Goal: Task Accomplishment & Management: Use online tool/utility

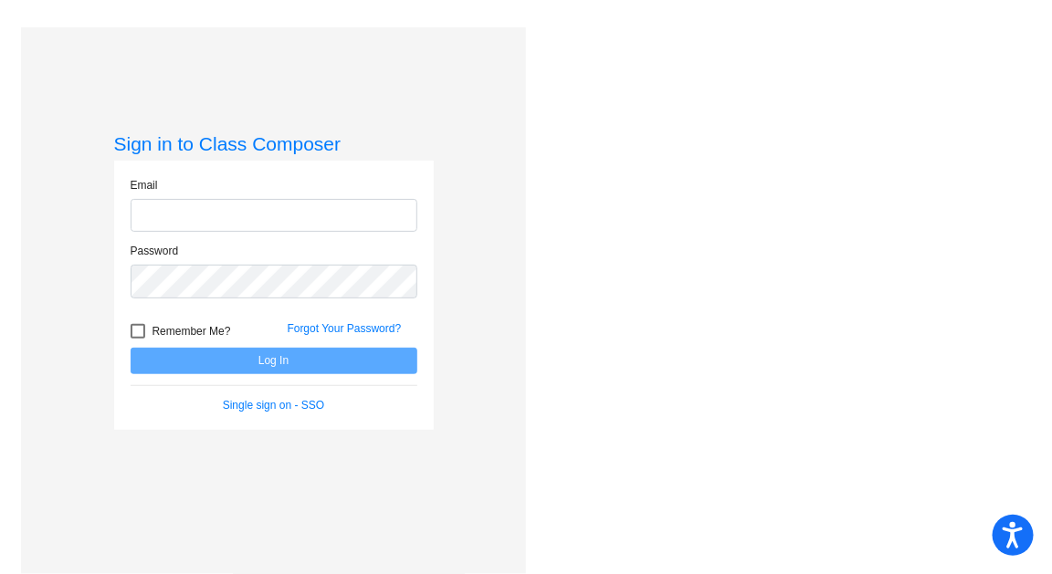
type input "[EMAIL_ADDRESS][PERSON_NAME][DOMAIN_NAME]"
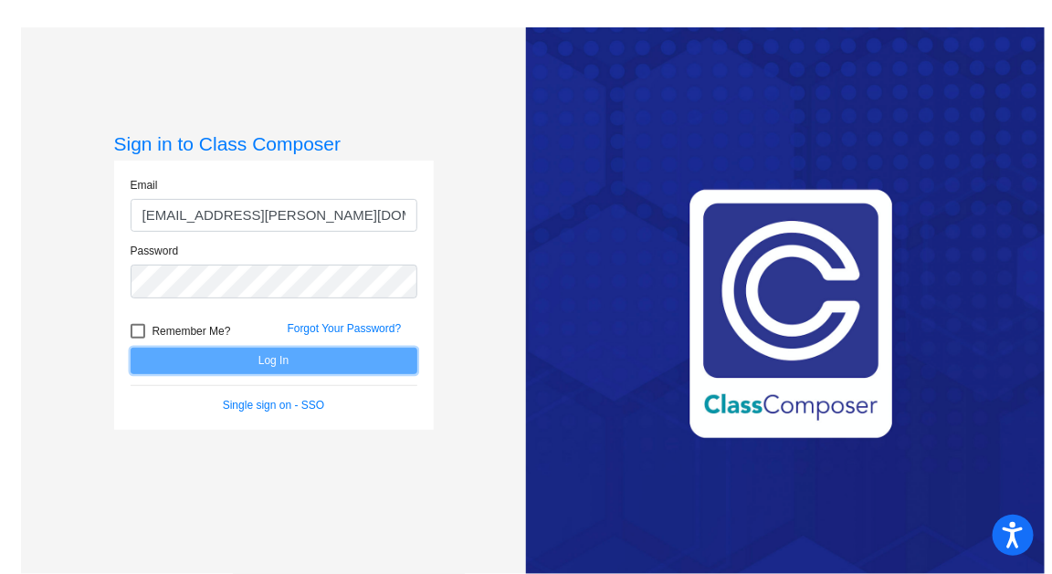
click at [229, 364] on button "Log In" at bounding box center [274, 361] width 287 height 26
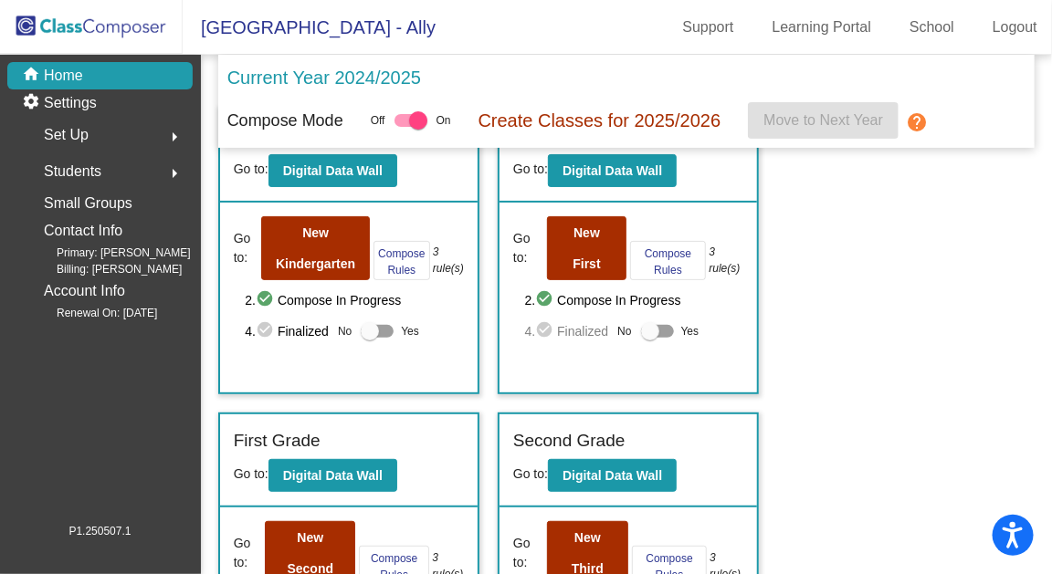
scroll to position [51, 0]
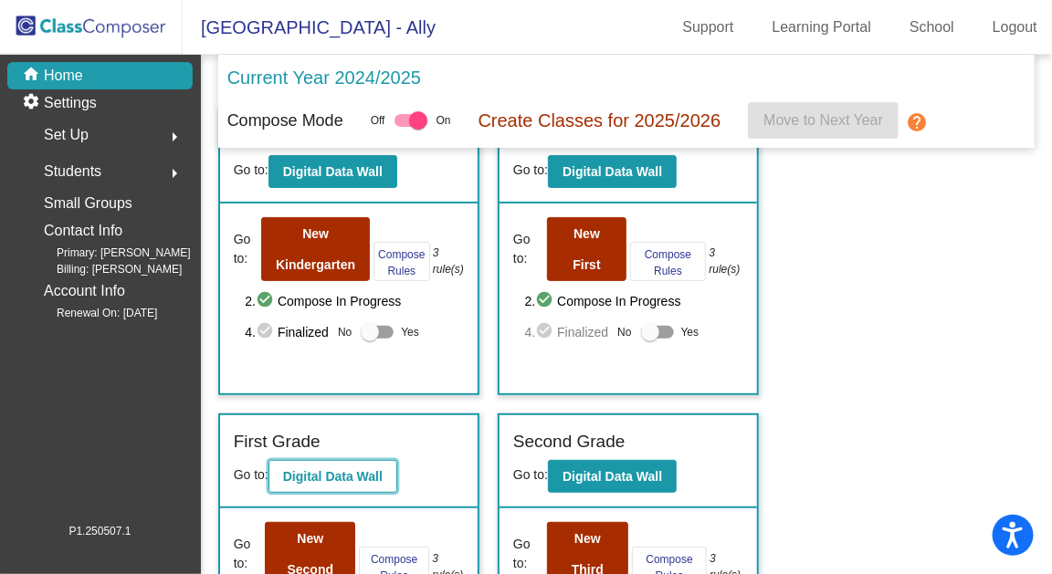
click at [325, 469] on b "Digital Data Wall" at bounding box center [333, 476] width 100 height 15
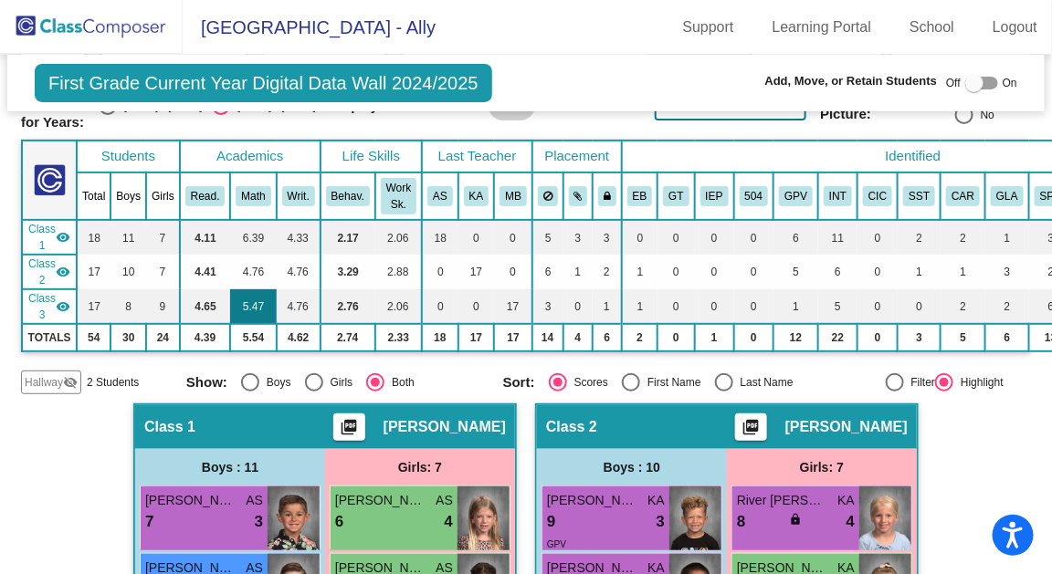
scroll to position [0, 1]
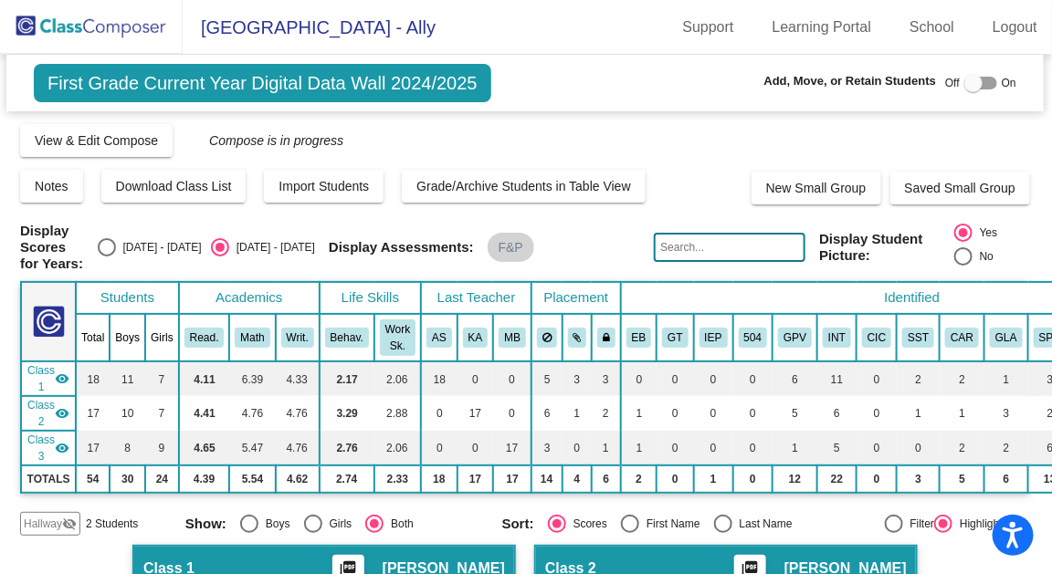
click at [125, 16] on img at bounding box center [91, 27] width 183 height 54
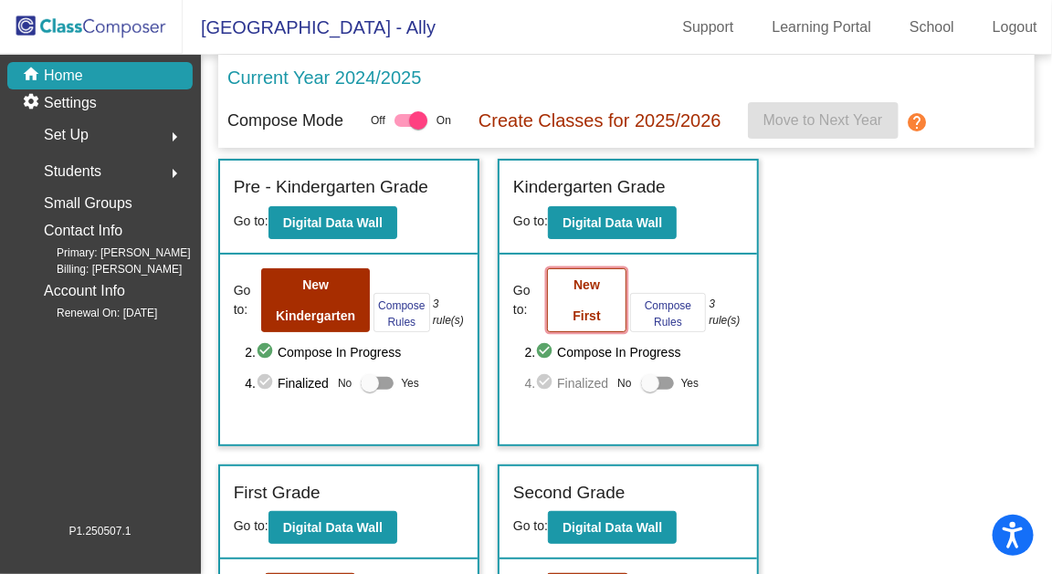
click at [596, 299] on button "New First" at bounding box center [586, 300] width 79 height 64
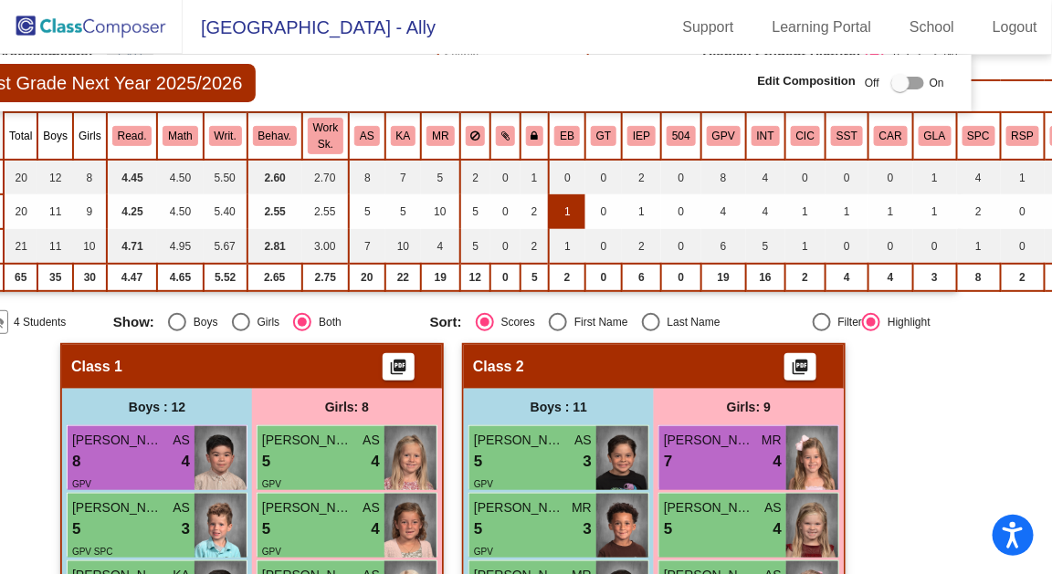
scroll to position [173, 73]
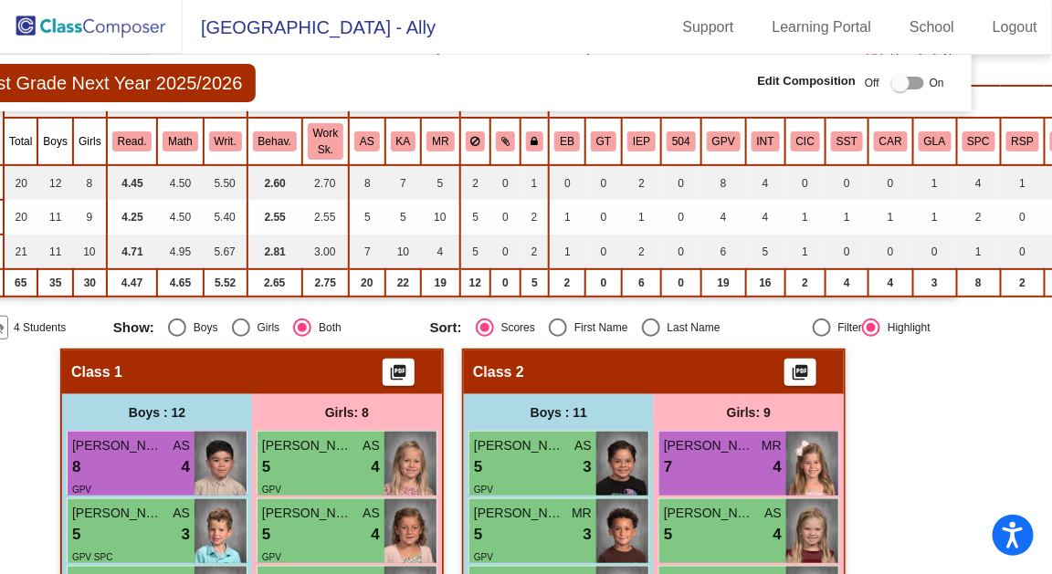
click at [642, 322] on div "Select an option" at bounding box center [651, 328] width 18 height 18
click at [650, 337] on input "Last Name" at bounding box center [650, 337] width 1 height 1
radio input "true"
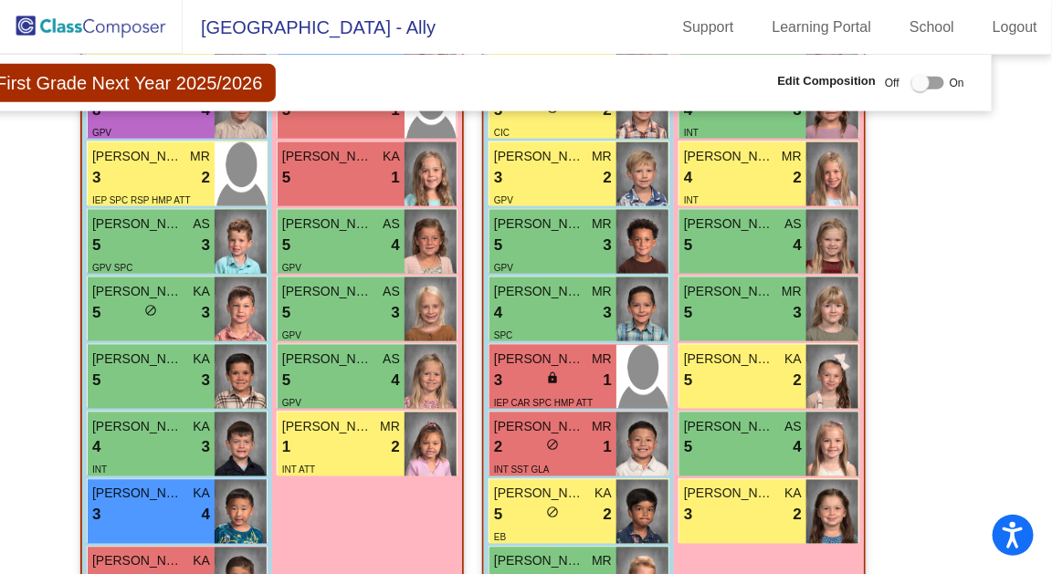
scroll to position [665, 53]
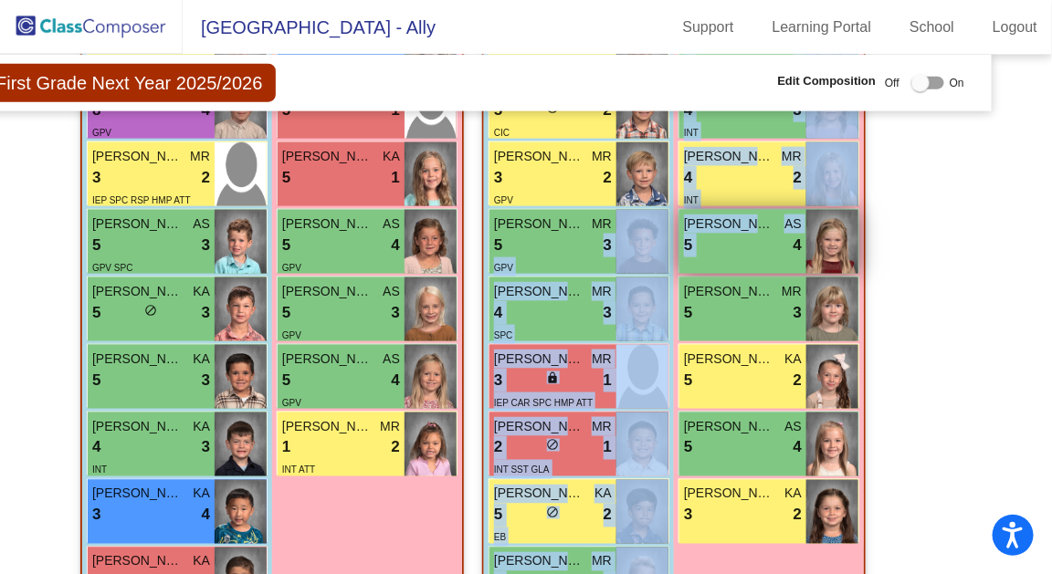
drag, startPoint x: 556, startPoint y: 244, endPoint x: 787, endPoint y: 241, distance: 231.0
click at [0, 0] on div "Boys : 11 [PERSON_NAME] AS 5 lock do_not_disturb_alt 3 GPV [PERSON_NAME] MR 4 l…" at bounding box center [0, 0] width 0 height 0
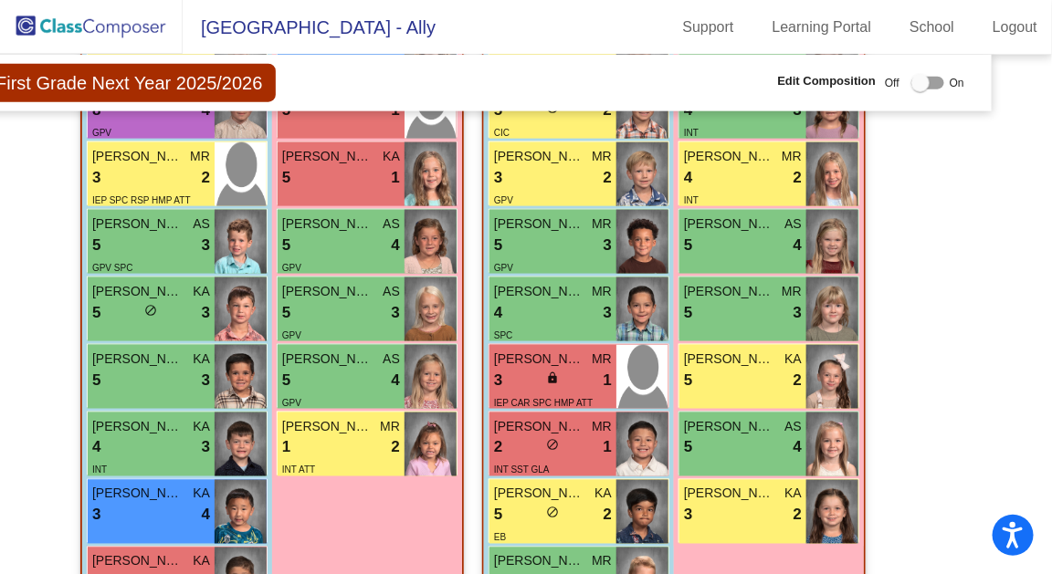
click at [919, 75] on div at bounding box center [920, 83] width 18 height 18
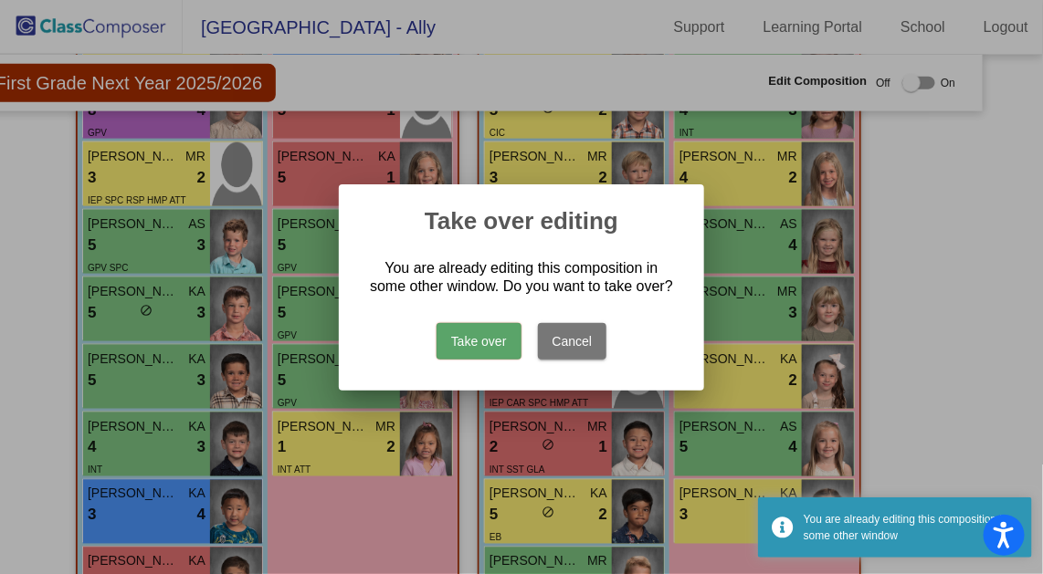
click at [501, 344] on button "Take over" at bounding box center [478, 341] width 85 height 37
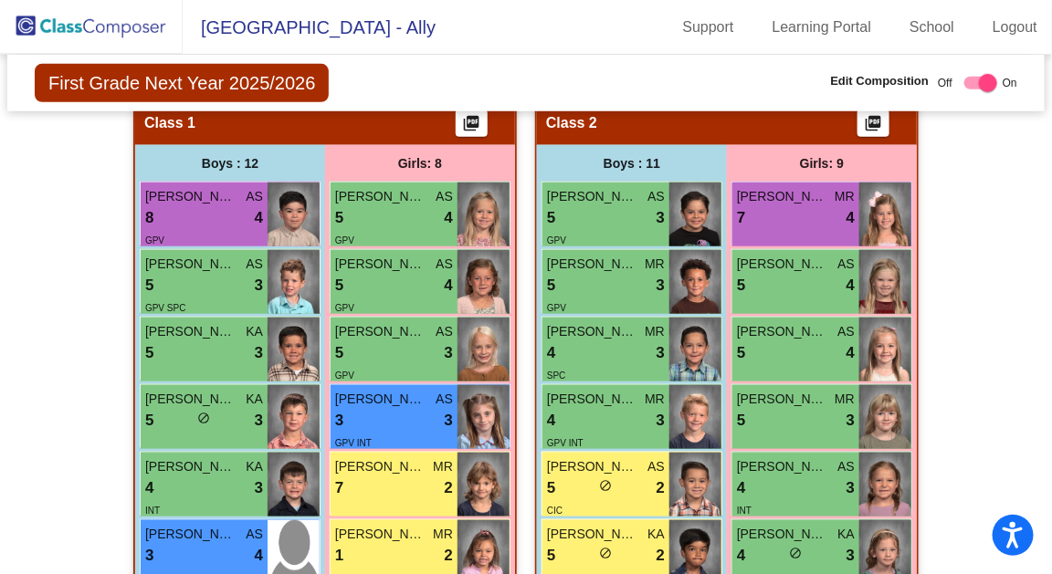
scroll to position [434, 0]
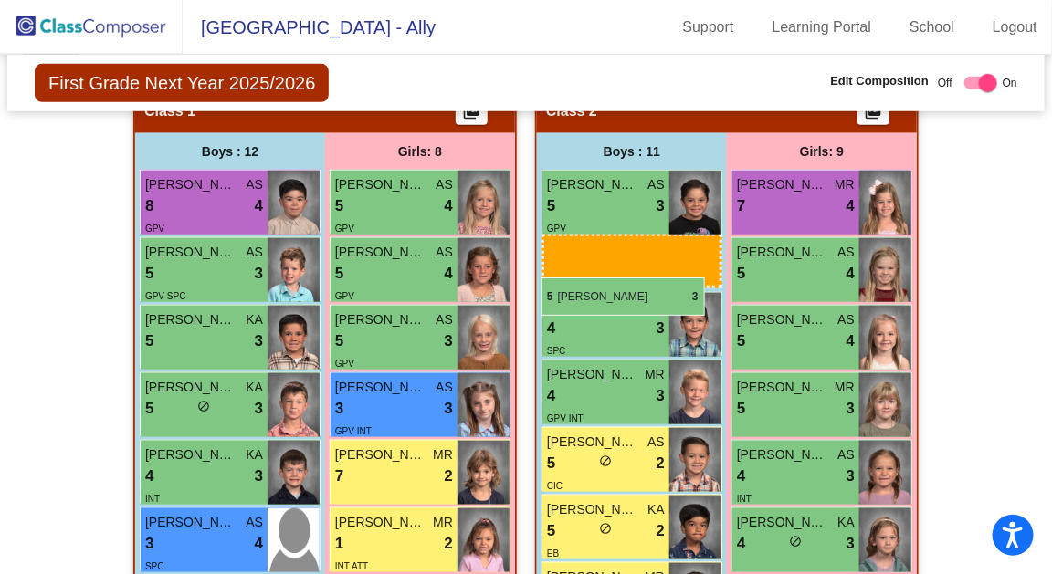
drag, startPoint x: 591, startPoint y: 266, endPoint x: 541, endPoint y: 278, distance: 51.6
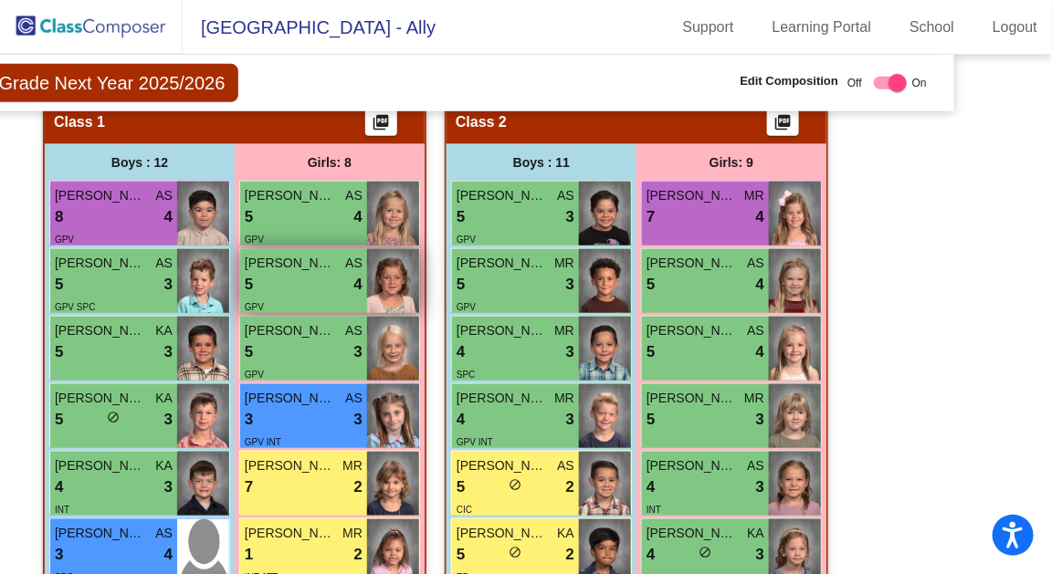
scroll to position [420, 90]
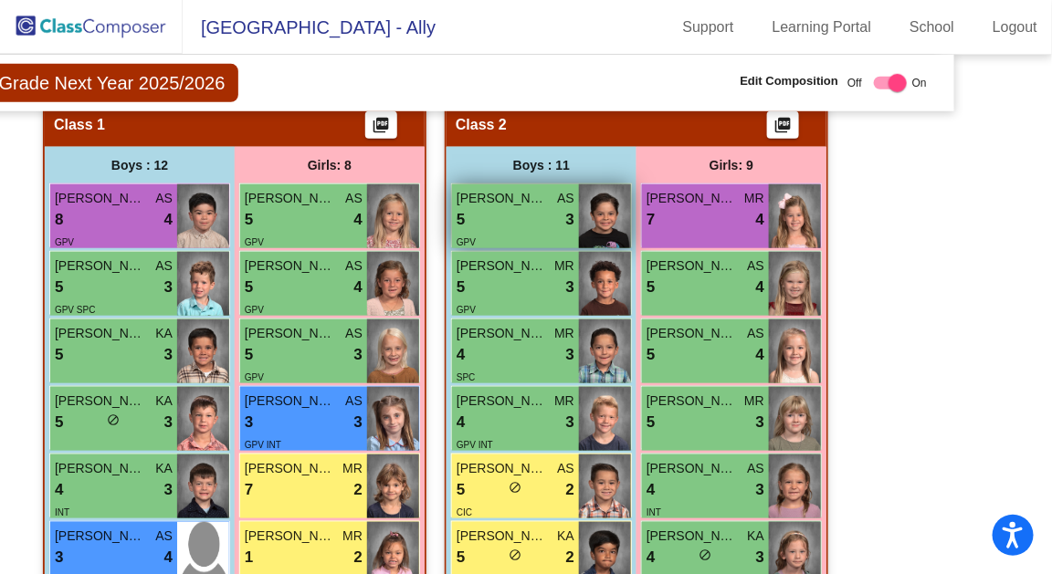
click at [537, 224] on div "5 lock do_not_disturb_alt 3" at bounding box center [516, 220] width 118 height 24
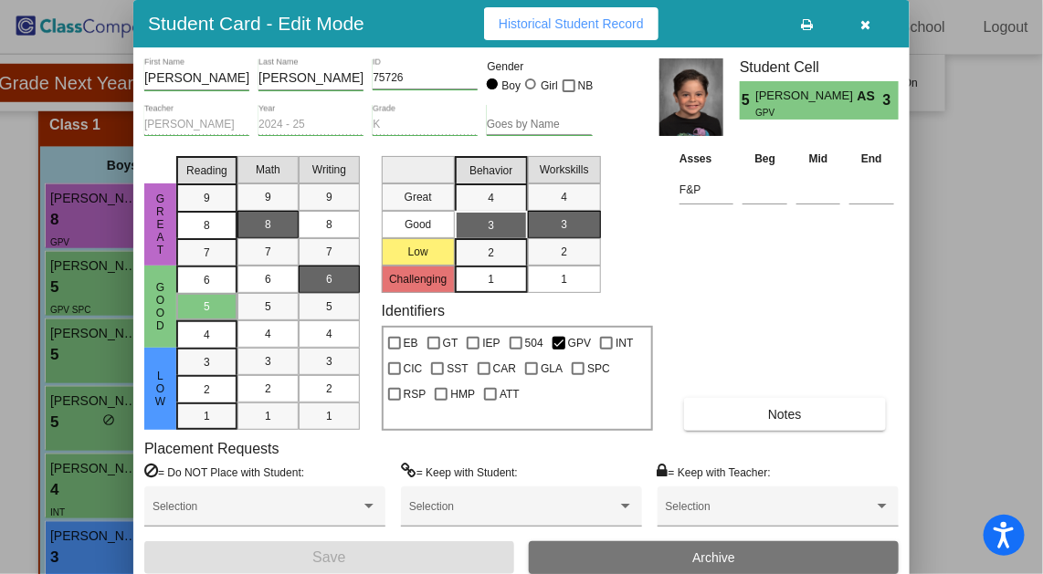
click at [875, 31] on button "button" at bounding box center [865, 23] width 58 height 33
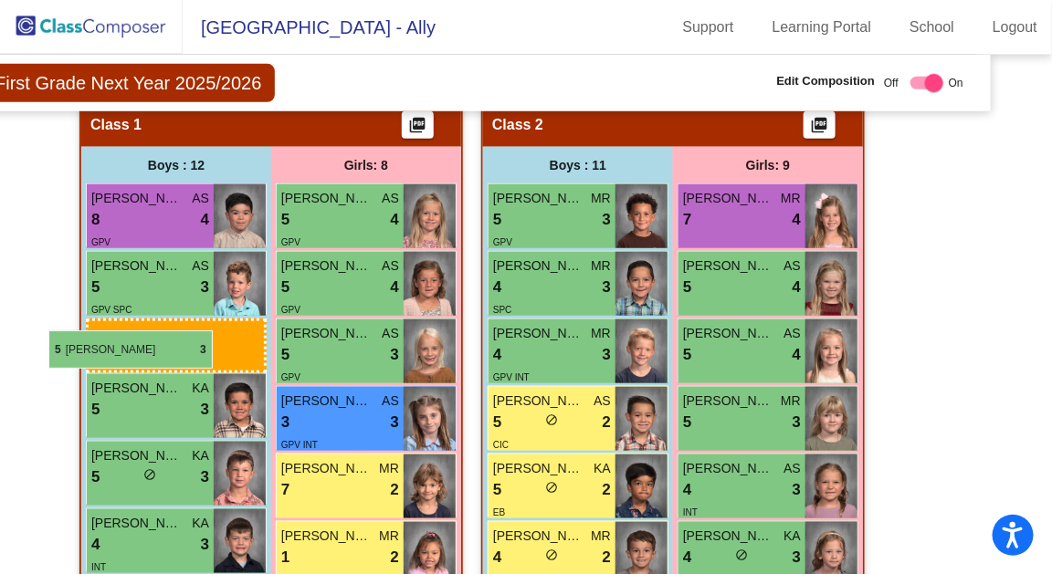
drag, startPoint x: 494, startPoint y: 224, endPoint x: 48, endPoint y: 331, distance: 458.2
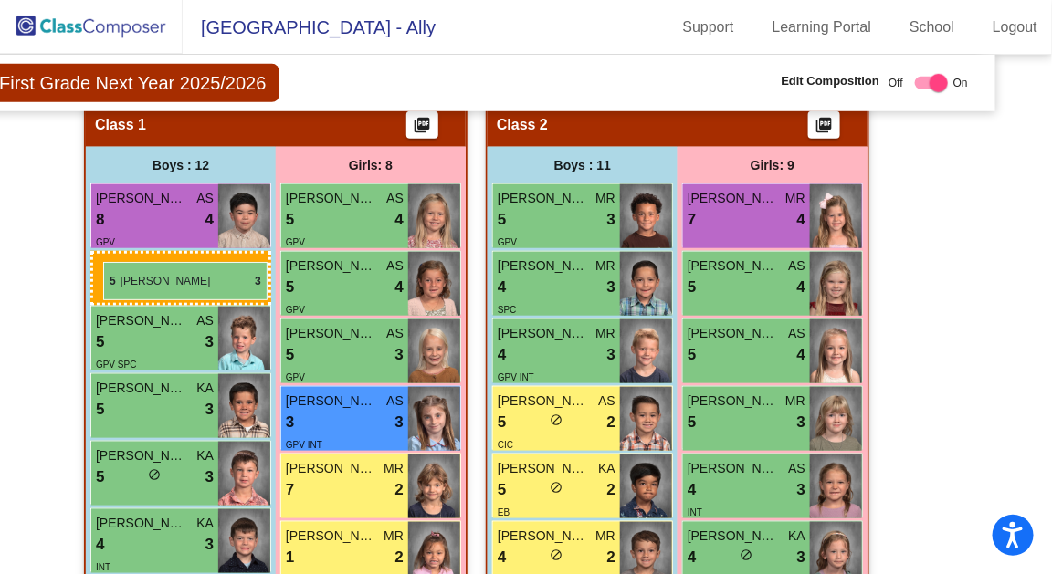
drag, startPoint x: 565, startPoint y: 223, endPoint x: 103, endPoint y: 262, distance: 463.7
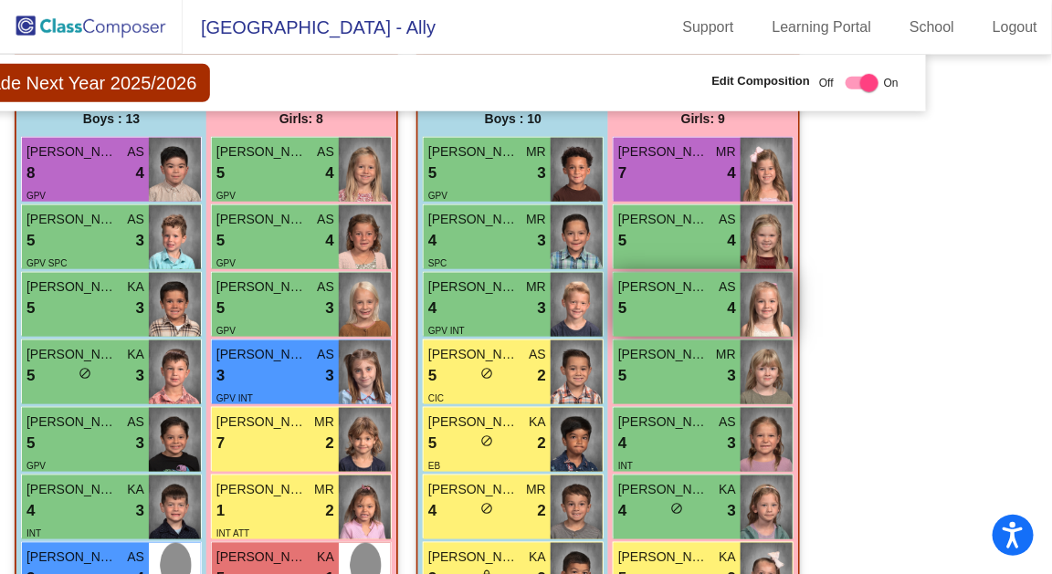
scroll to position [468, 119]
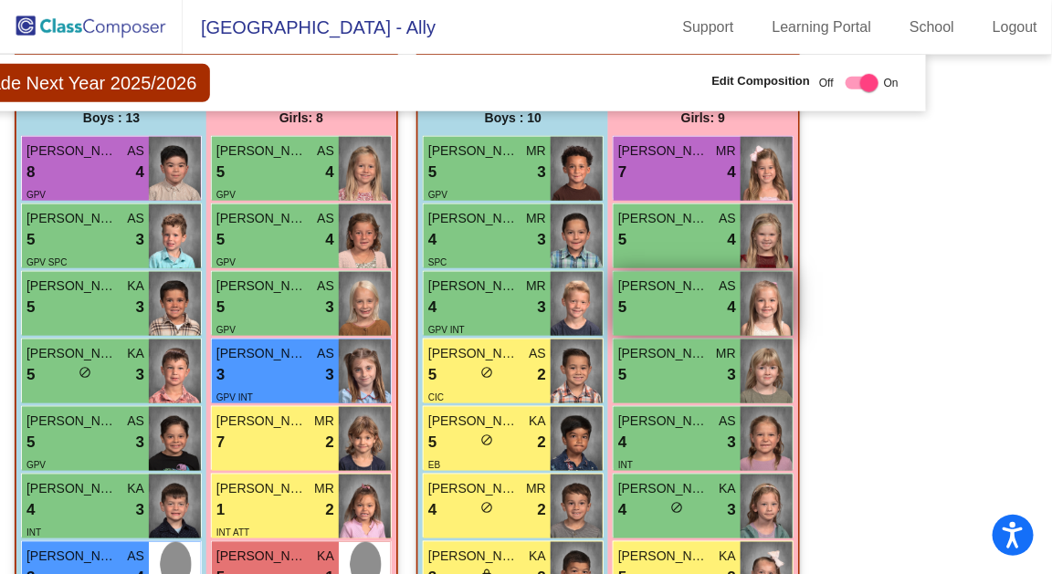
click at [679, 327] on div "[PERSON_NAME] AS 5 lock do_not_disturb_alt 4" at bounding box center [677, 304] width 127 height 64
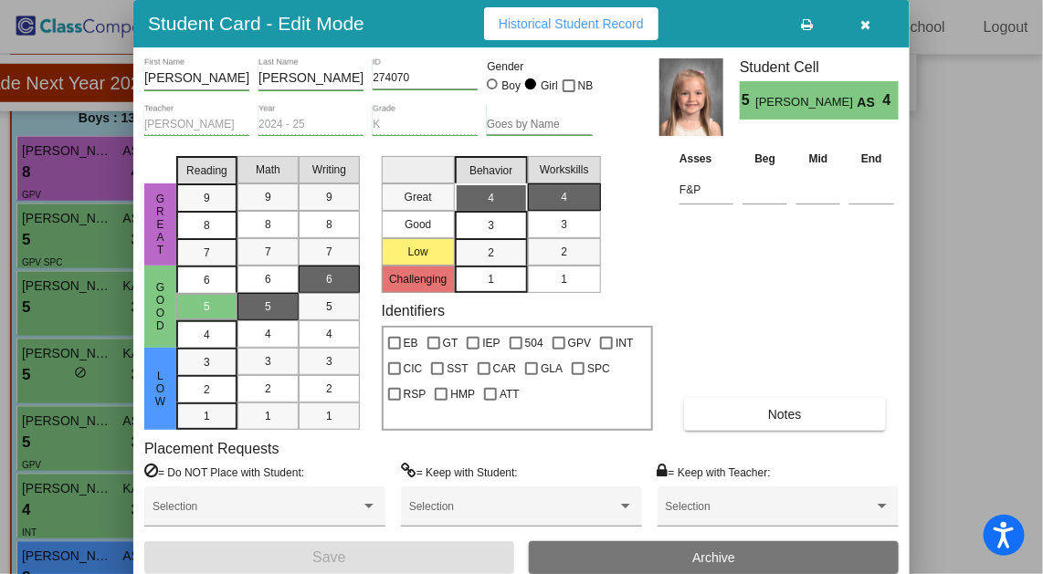
click at [855, 18] on button "button" at bounding box center [865, 23] width 58 height 33
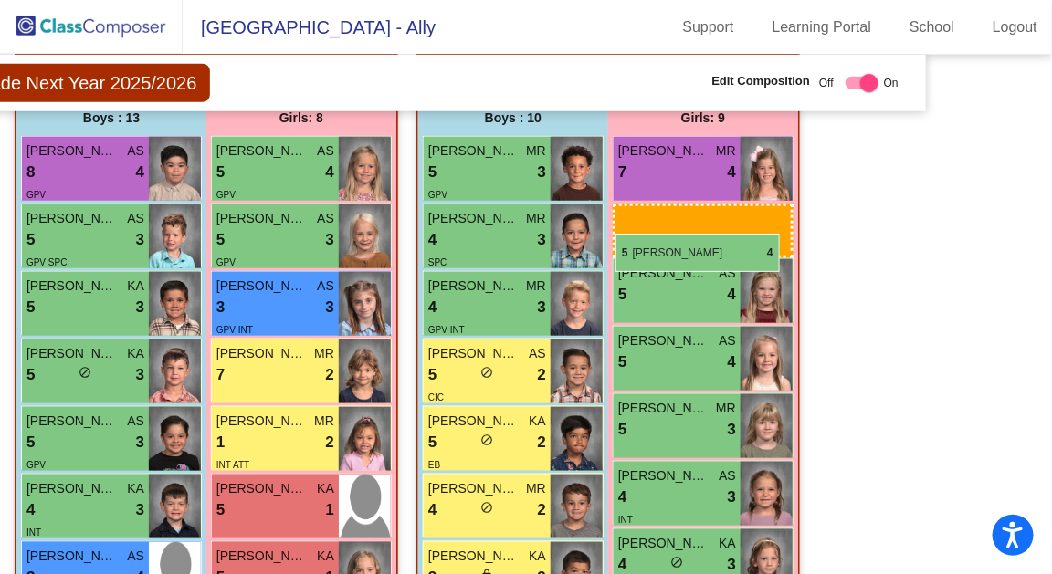
drag, startPoint x: 236, startPoint y: 236, endPoint x: 615, endPoint y: 233, distance: 379.9
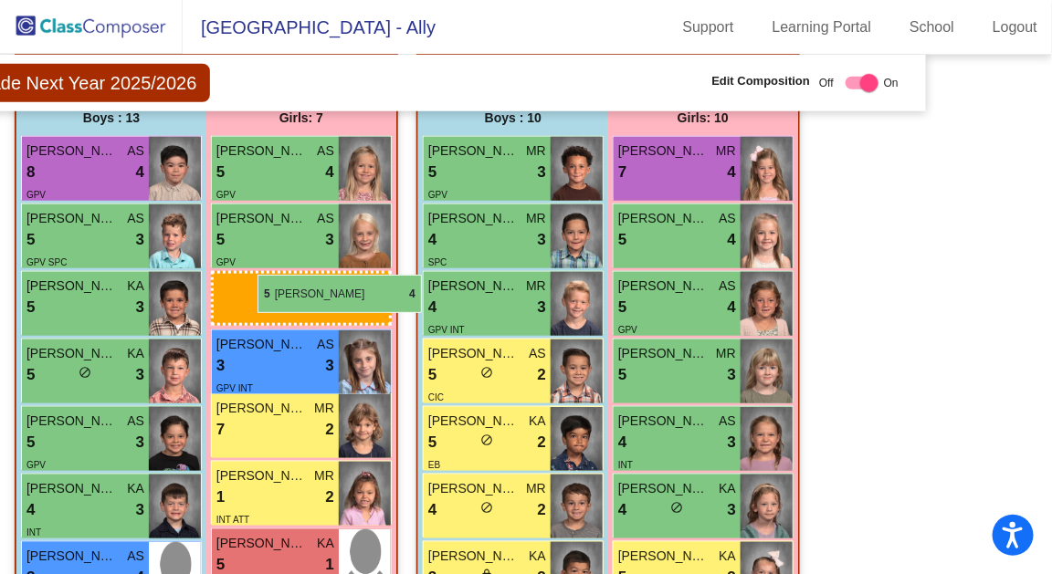
drag, startPoint x: 682, startPoint y: 245, endPoint x: 258, endPoint y: 275, distance: 425.7
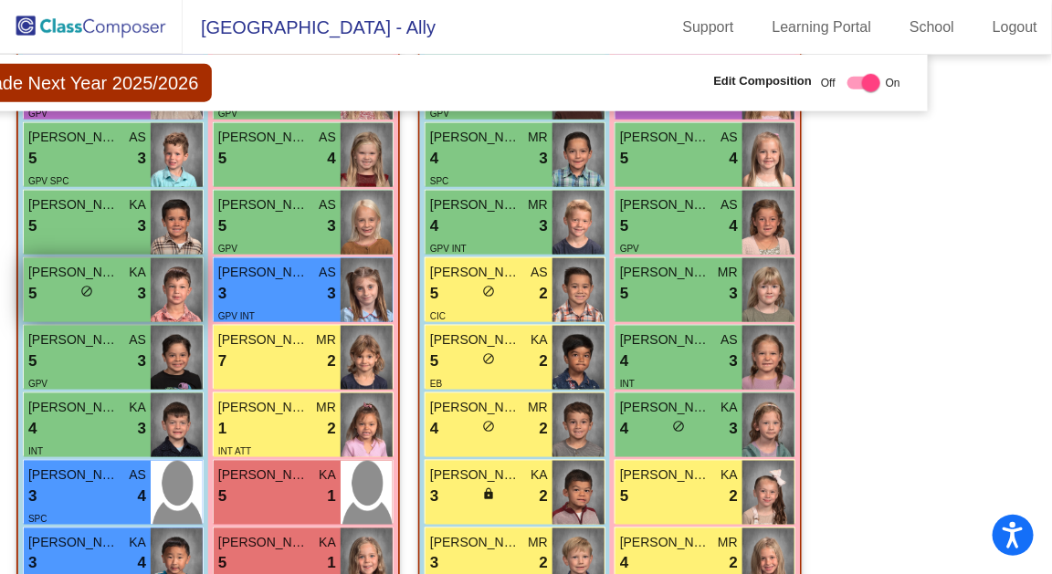
scroll to position [552, 117]
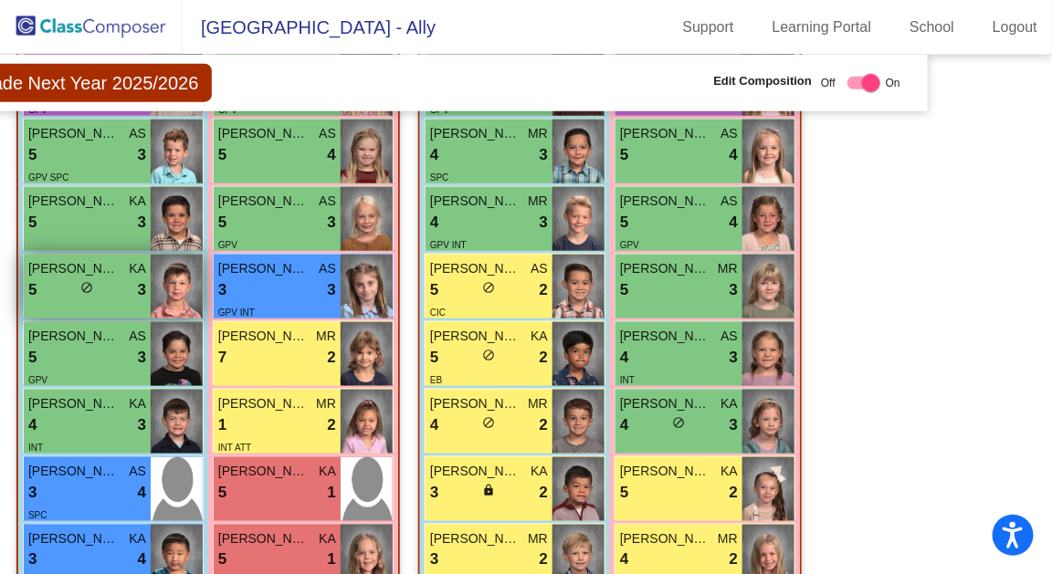
click at [99, 370] on div "GPV" at bounding box center [87, 379] width 118 height 19
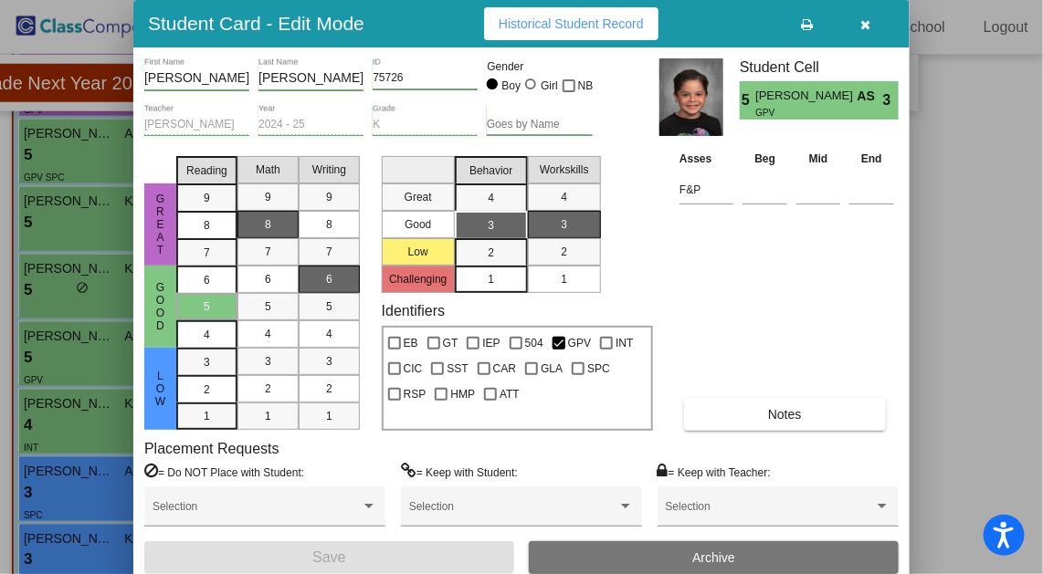
click at [870, 28] on button "button" at bounding box center [865, 23] width 58 height 33
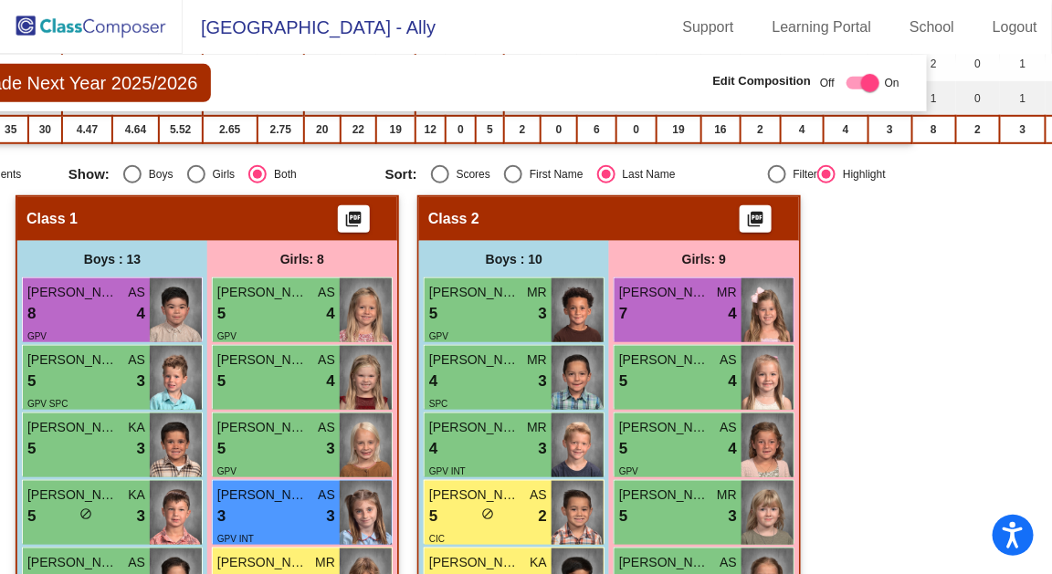
scroll to position [198, 118]
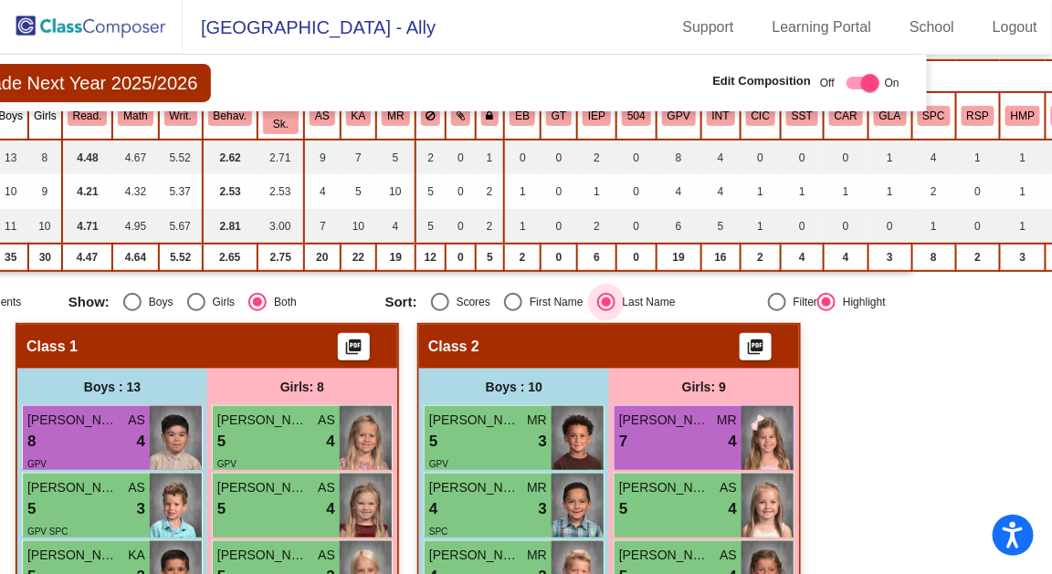
click at [598, 307] on div "Select an option" at bounding box center [606, 302] width 18 height 18
click at [605, 311] on input "Last Name" at bounding box center [605, 311] width 1 height 1
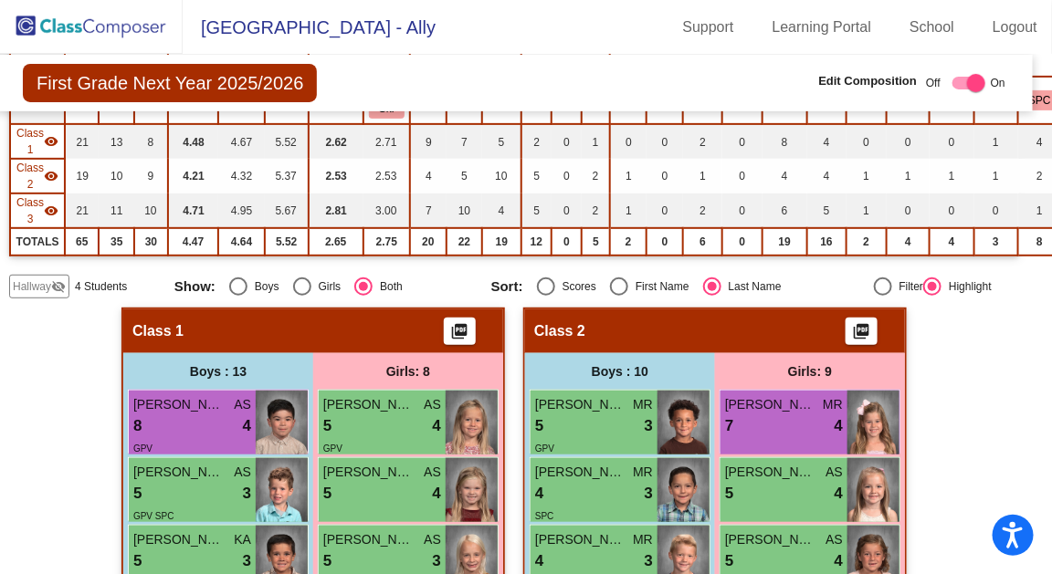
scroll to position [208, 11]
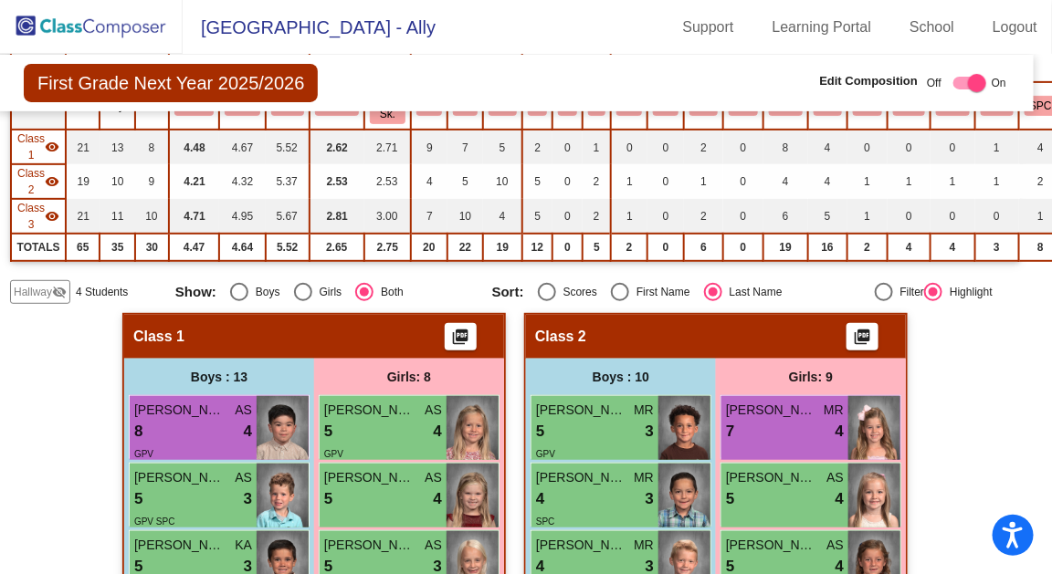
click at [521, 298] on div "Hallway visibility_off 4 Students Show: Boys Girls Both Sort: Scores First Name…" at bounding box center [515, 292] width 1010 height 24
click at [556, 290] on div "Scores" at bounding box center [576, 292] width 41 height 16
click at [547, 301] on input "Scores" at bounding box center [546, 301] width 1 height 1
radio input "true"
click at [722, 294] on div "Last Name" at bounding box center [752, 292] width 60 height 16
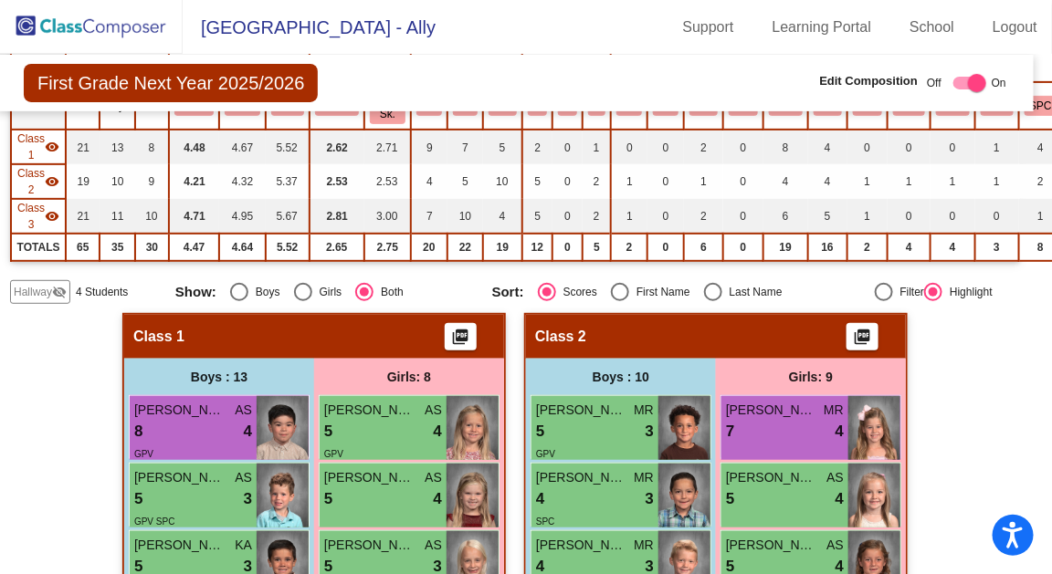
click at [713, 301] on input "Last Name" at bounding box center [712, 301] width 1 height 1
radio input "true"
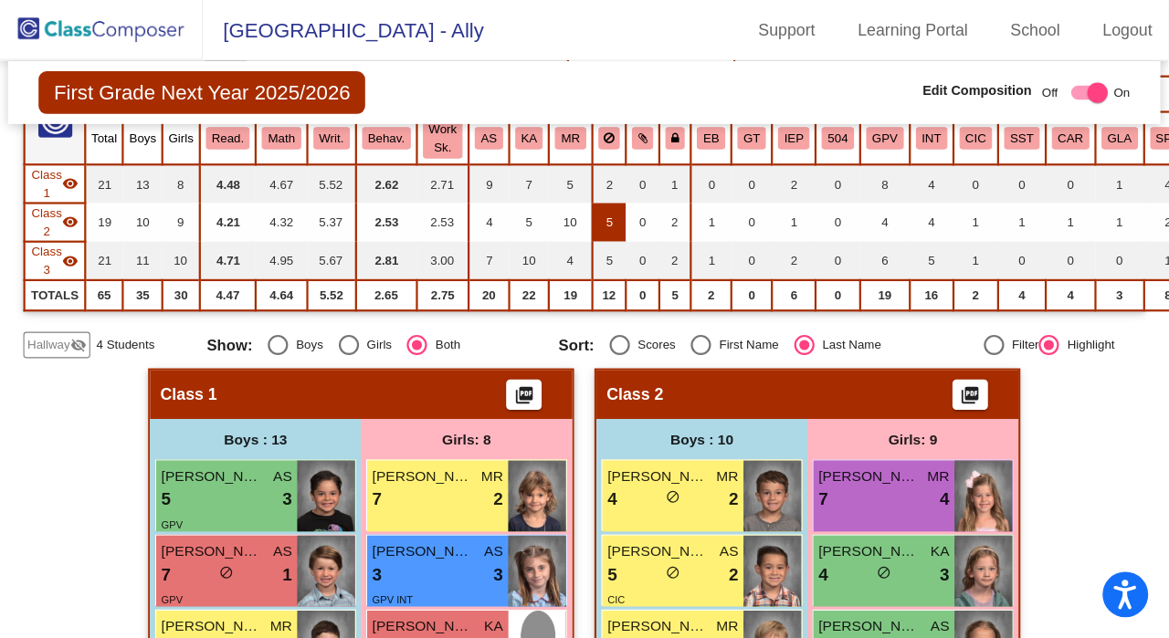
scroll to position [184, 0]
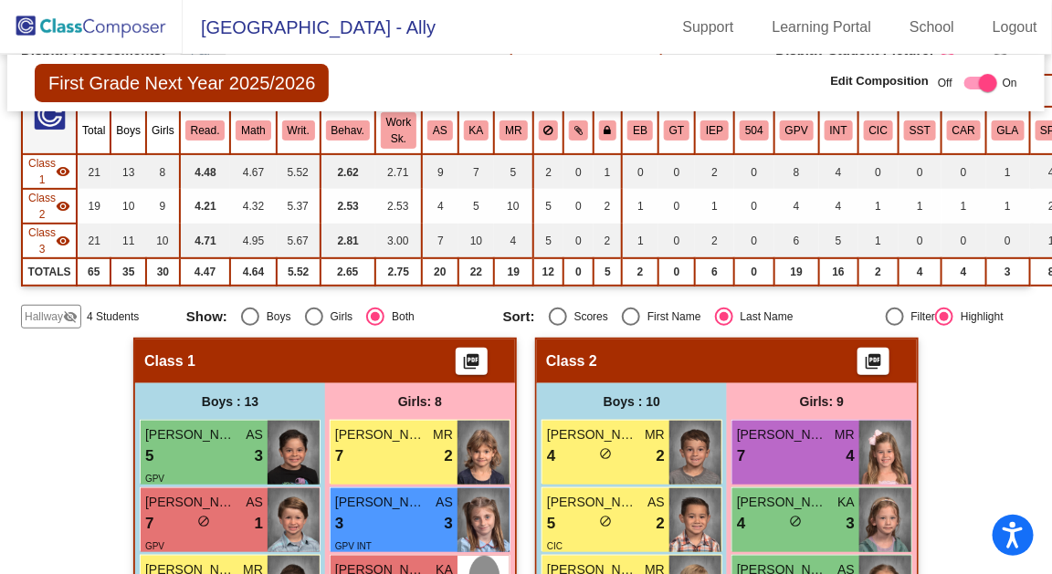
click at [552, 318] on div "Select an option" at bounding box center [558, 317] width 18 height 18
click at [557, 326] on input "Scores" at bounding box center [557, 326] width 1 height 1
radio input "true"
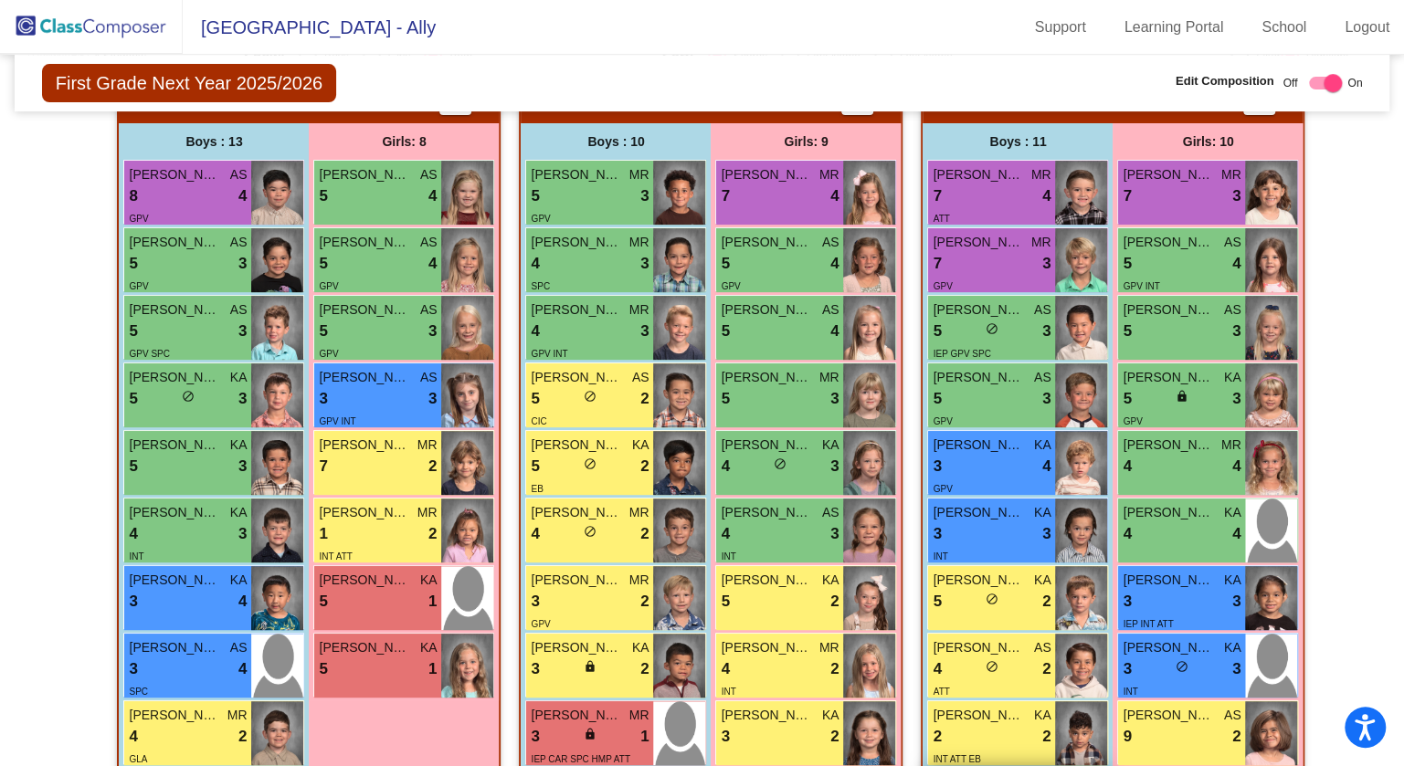
scroll to position [410, 0]
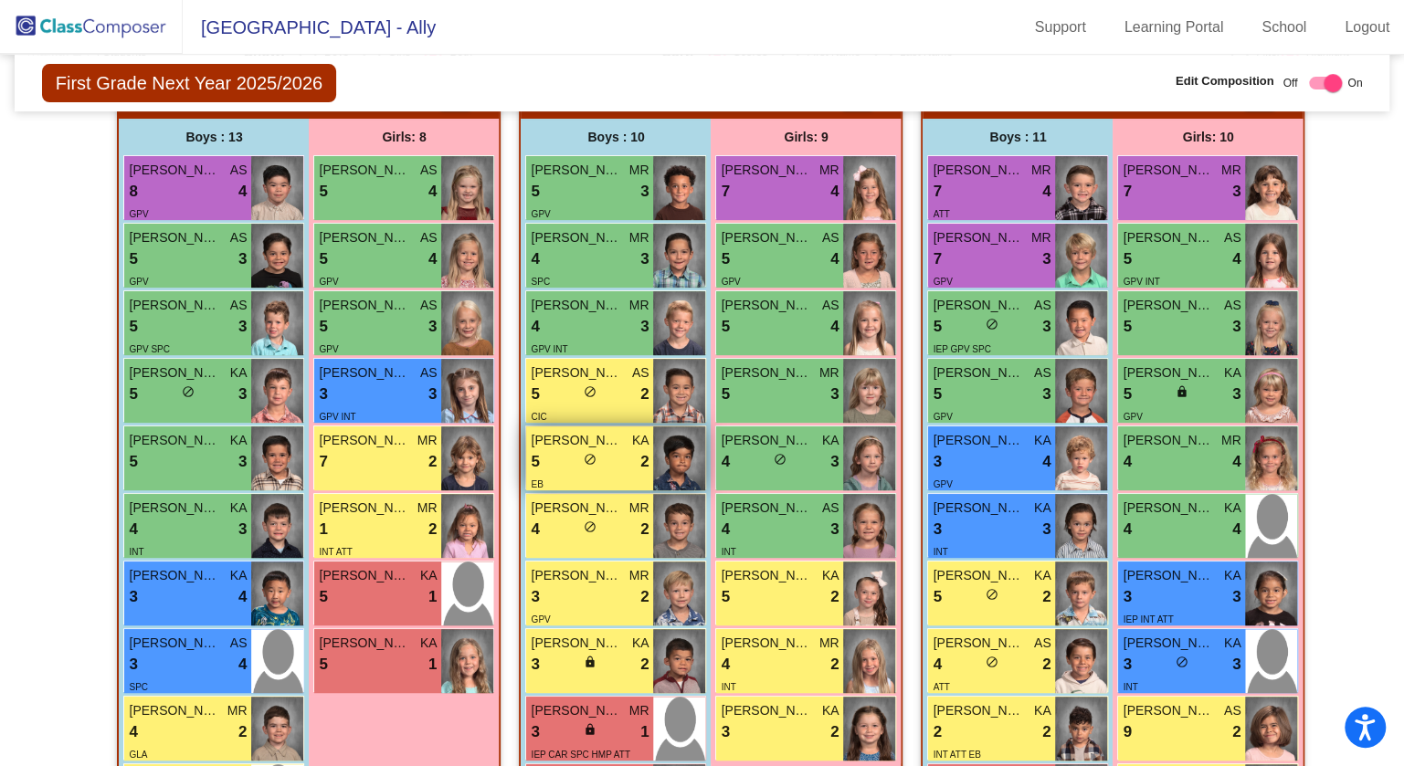
click at [594, 443] on span "[PERSON_NAME]" at bounding box center [576, 440] width 91 height 19
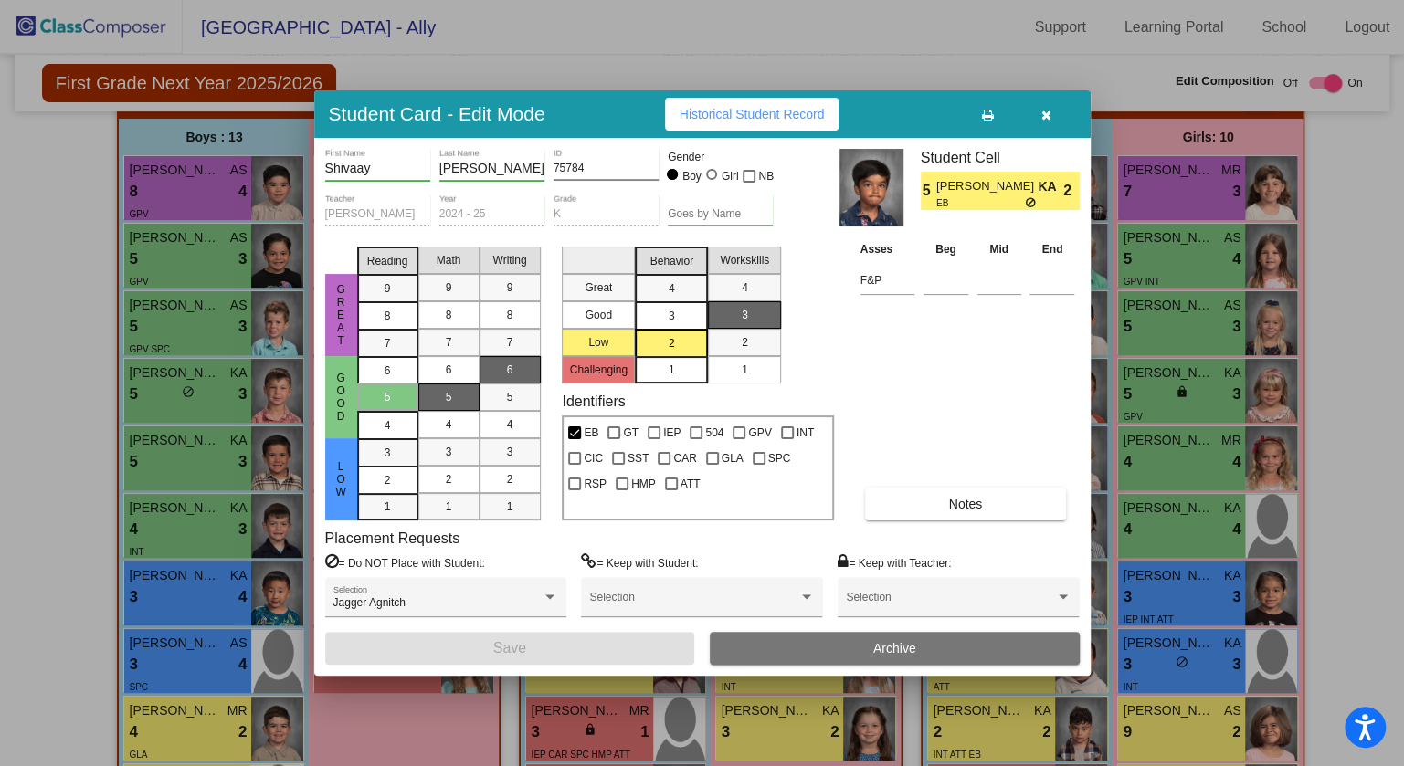
click at [1051, 112] on button "button" at bounding box center [1046, 114] width 58 height 33
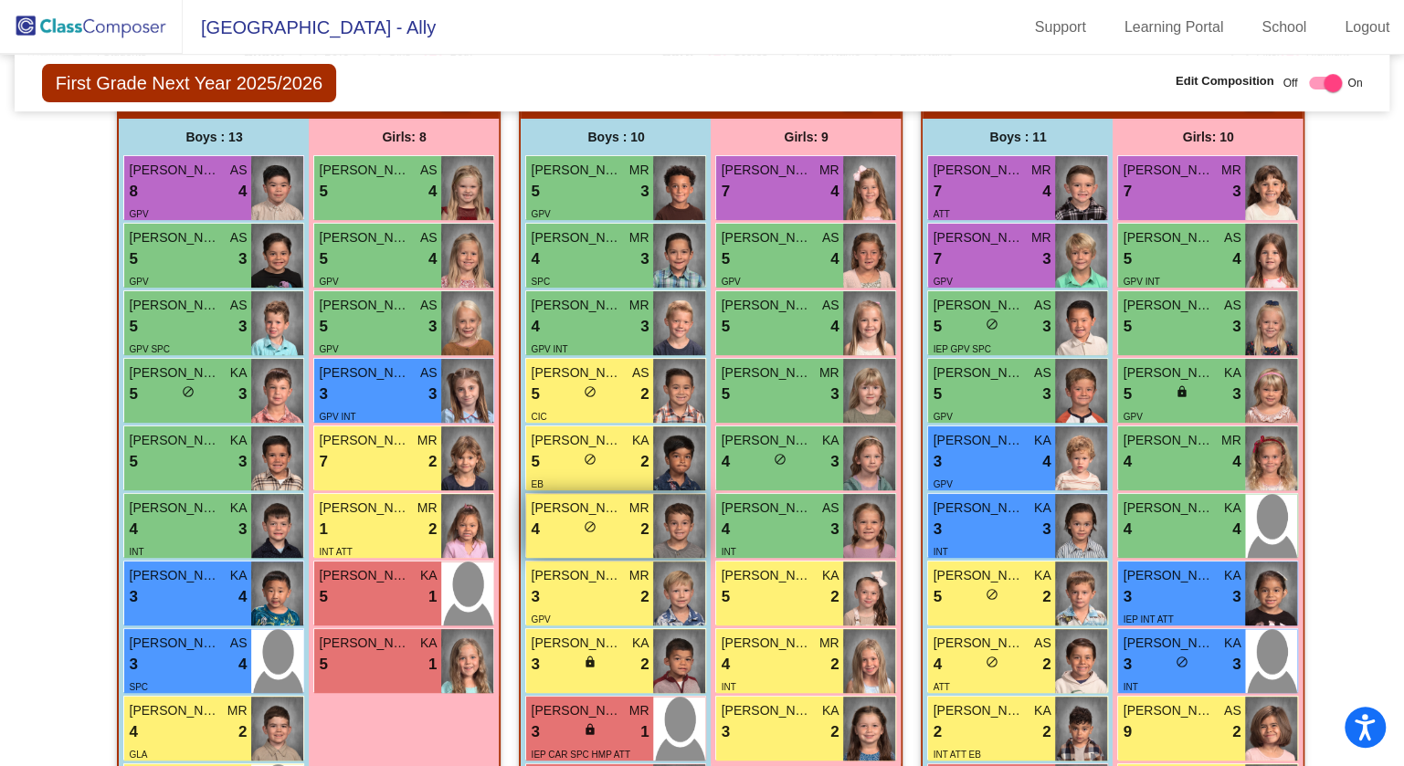
click at [584, 526] on span "do_not_disturb_alt" at bounding box center [590, 526] width 13 height 13
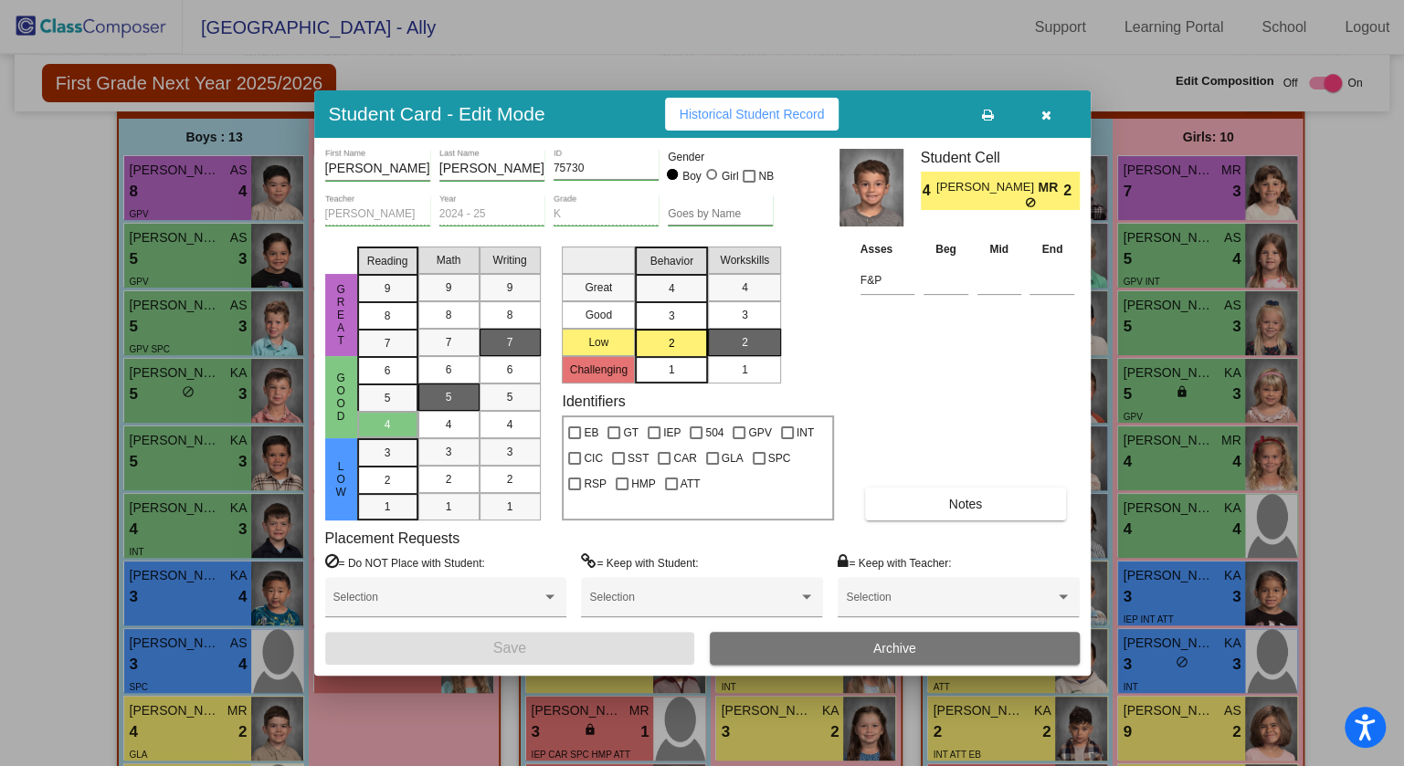
click at [1039, 116] on button "button" at bounding box center [1046, 114] width 58 height 33
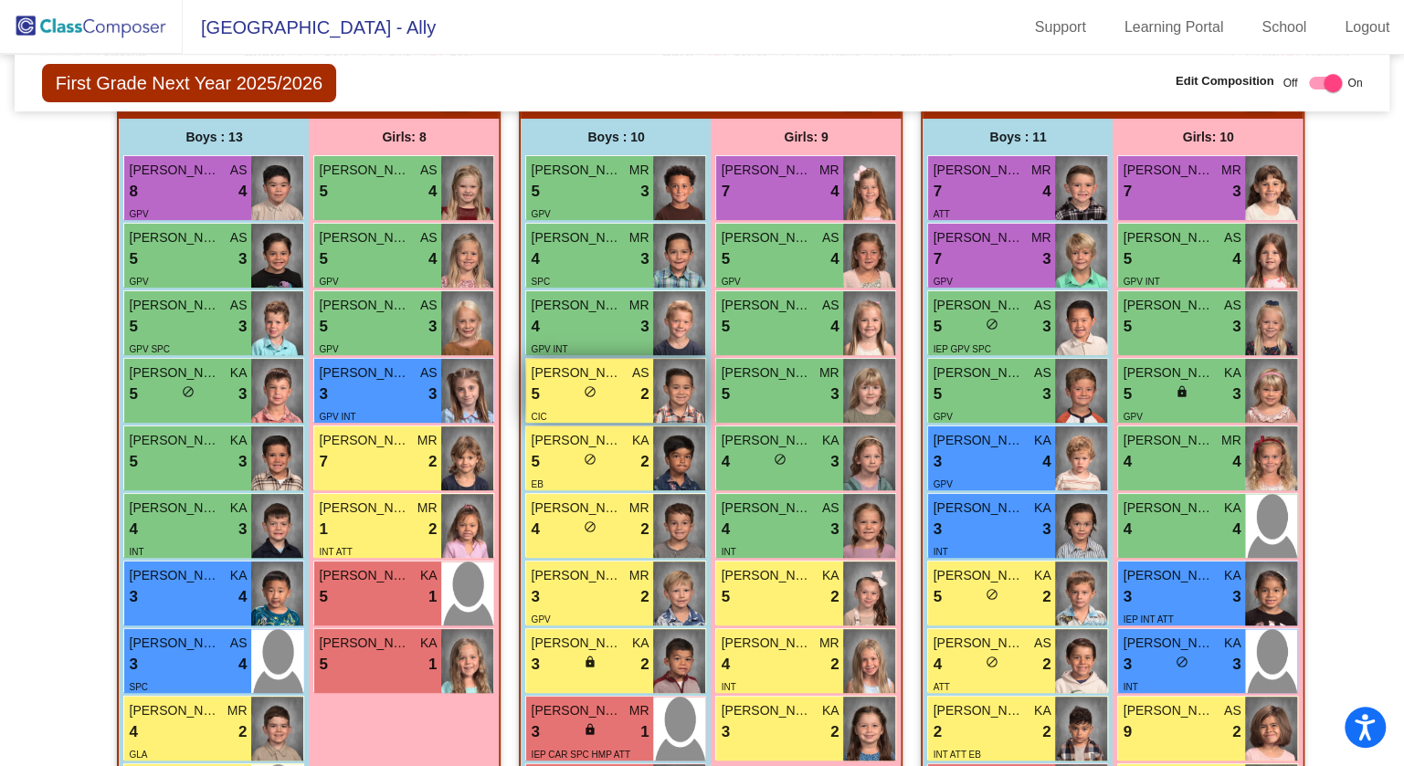
click at [614, 383] on div "5 lock do_not_disturb_alt 2" at bounding box center [590, 395] width 118 height 24
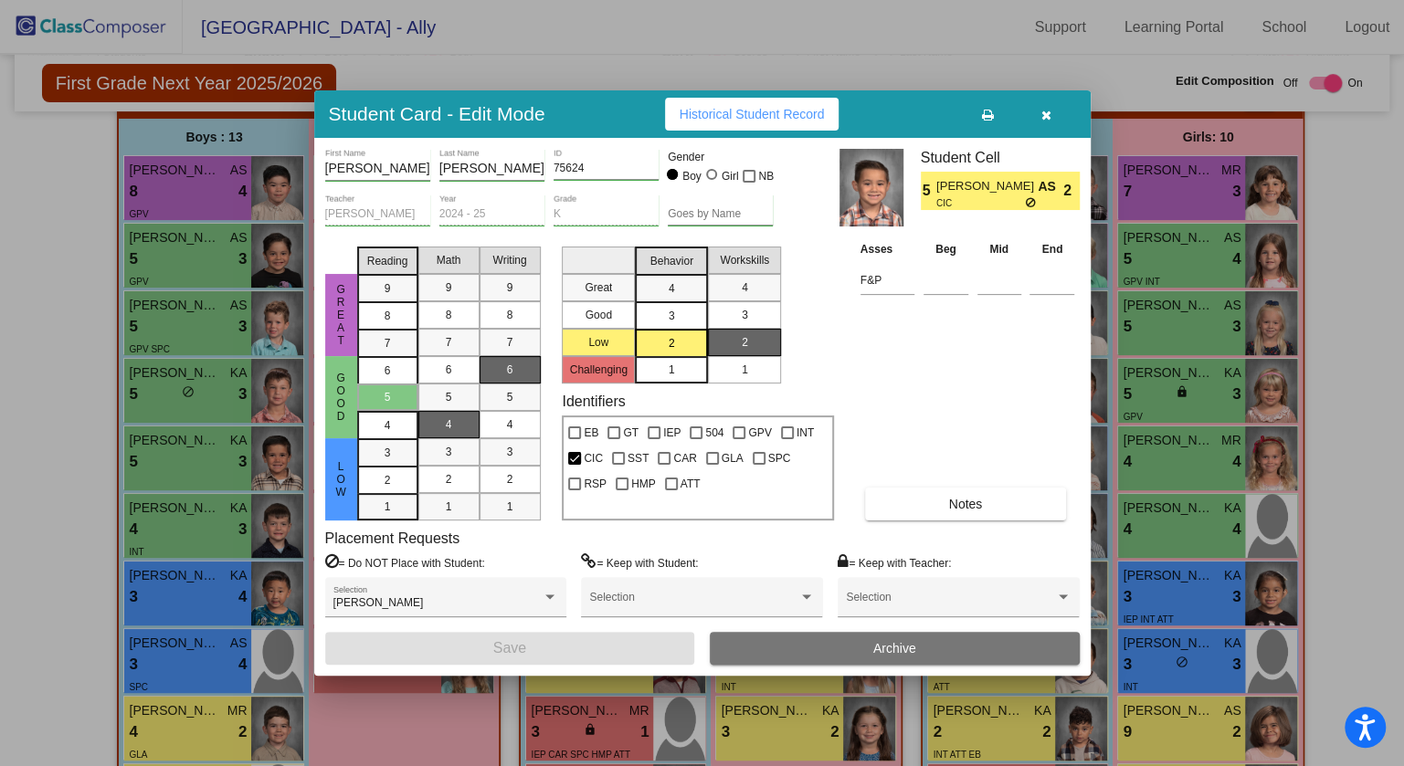
click at [1047, 117] on icon "button" at bounding box center [1046, 115] width 10 height 13
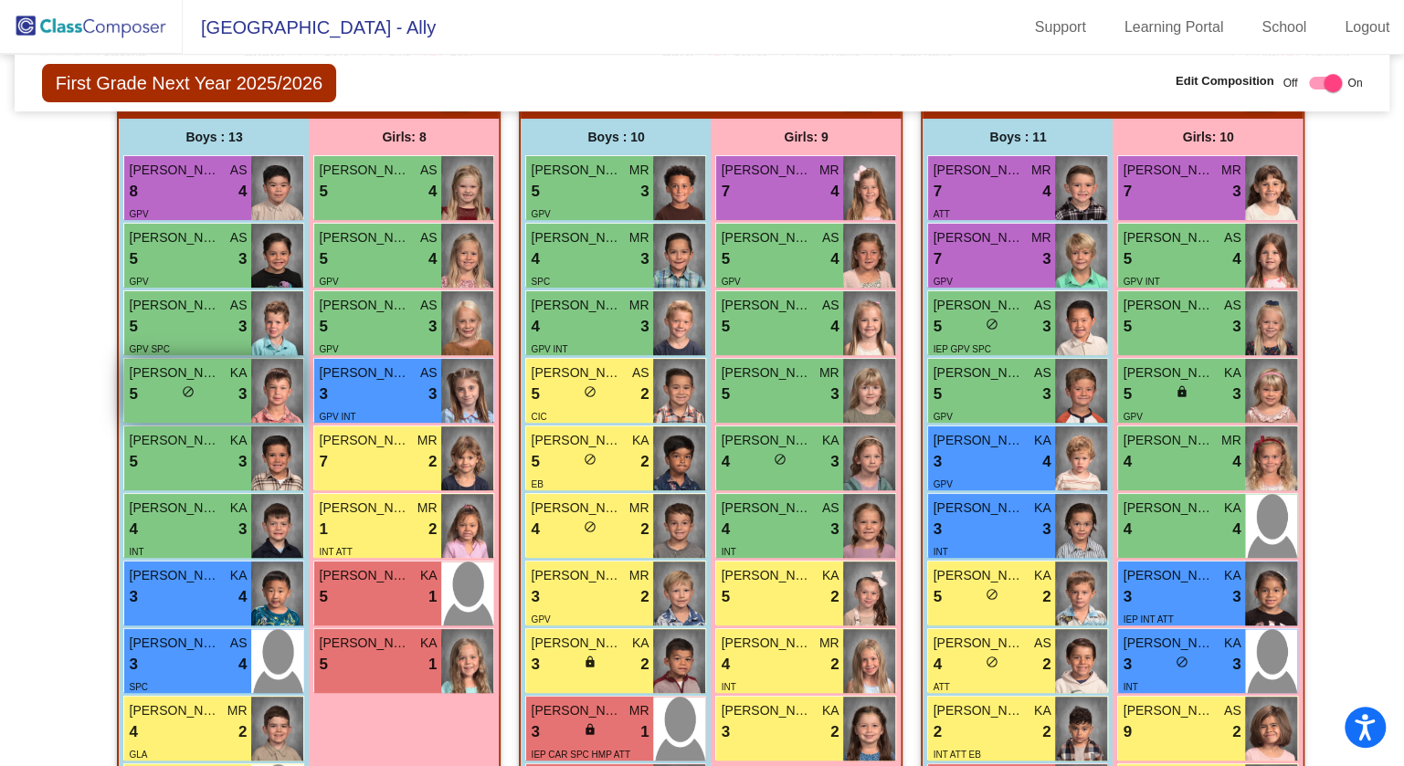
click at [169, 391] on div "5 lock do_not_disturb_alt 3" at bounding box center [188, 395] width 118 height 24
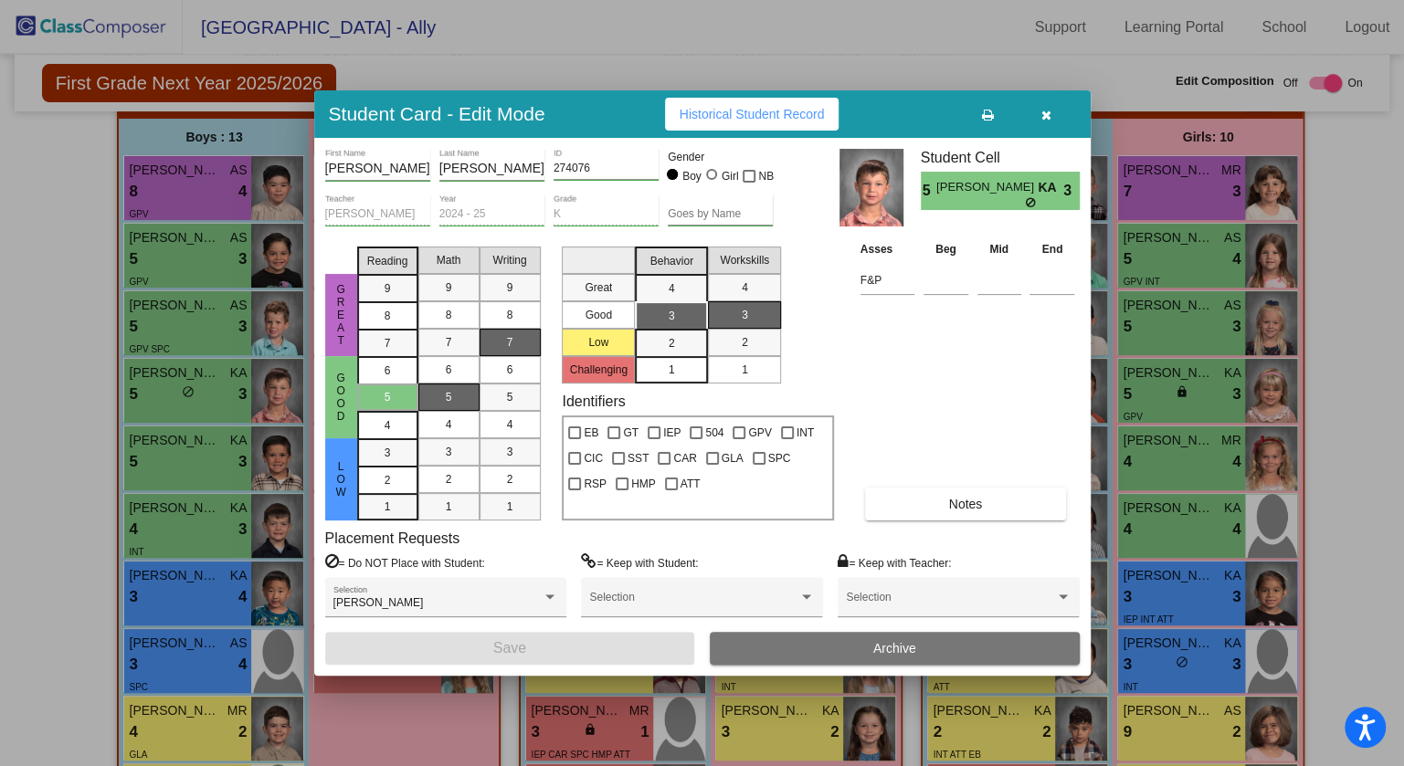
click at [1047, 118] on icon "button" at bounding box center [1046, 115] width 10 height 13
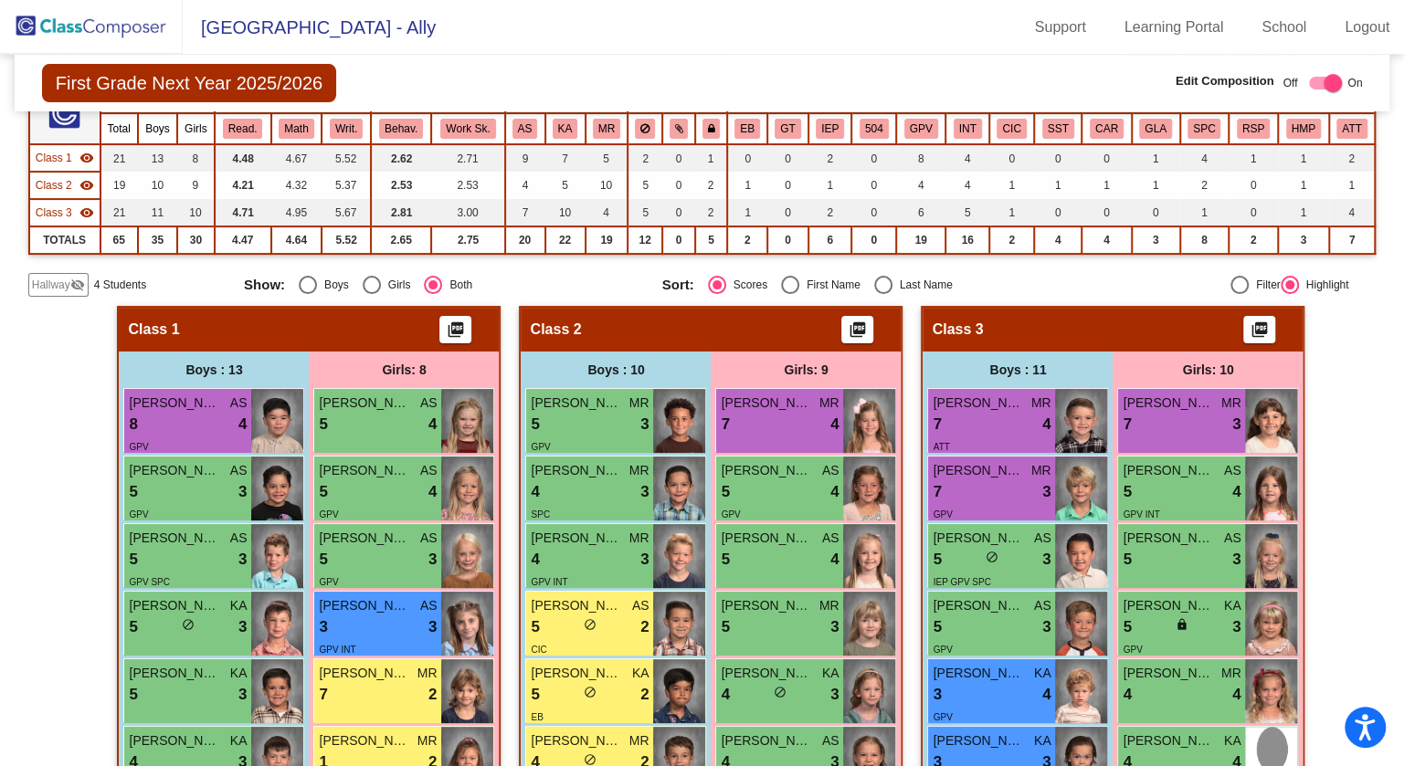
scroll to position [182, 0]
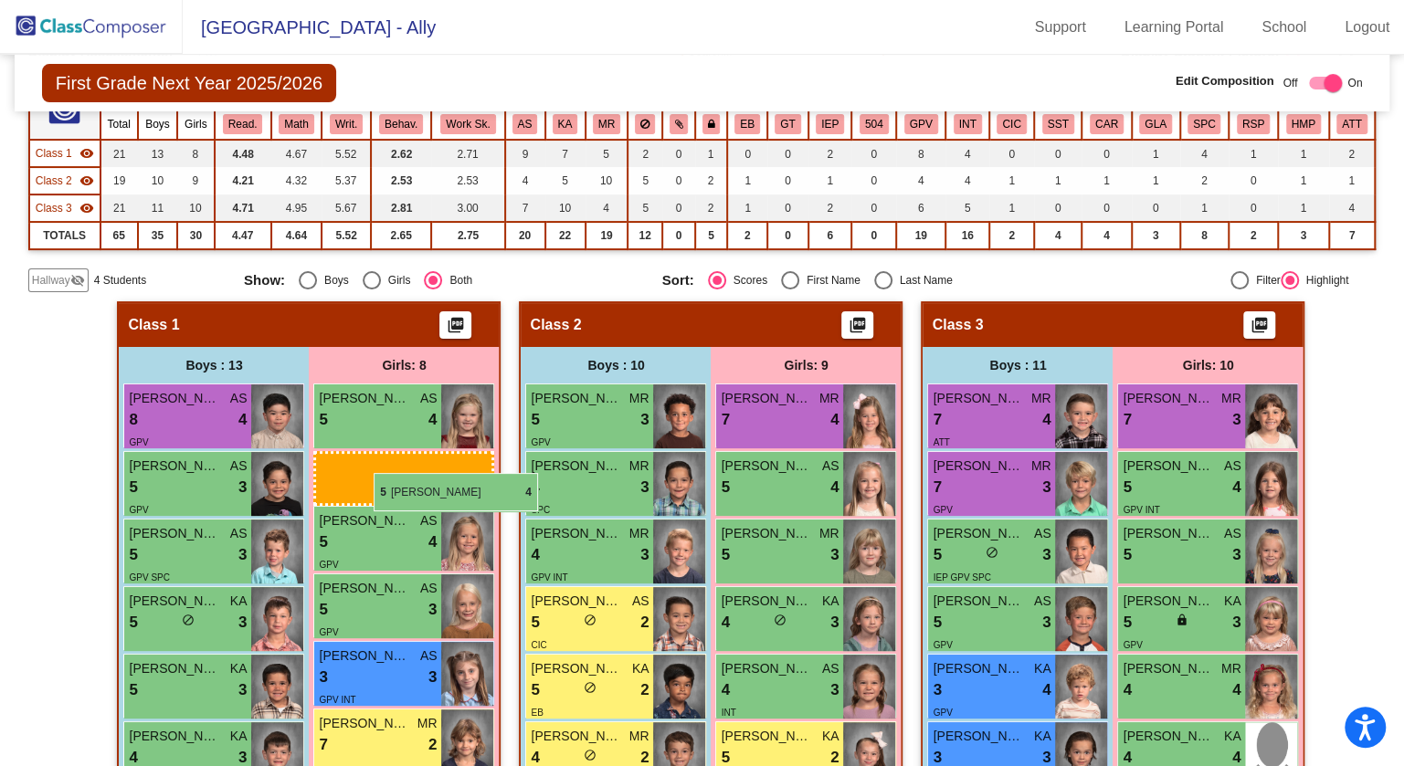
drag, startPoint x: 779, startPoint y: 487, endPoint x: 367, endPoint y: 469, distance: 412.2
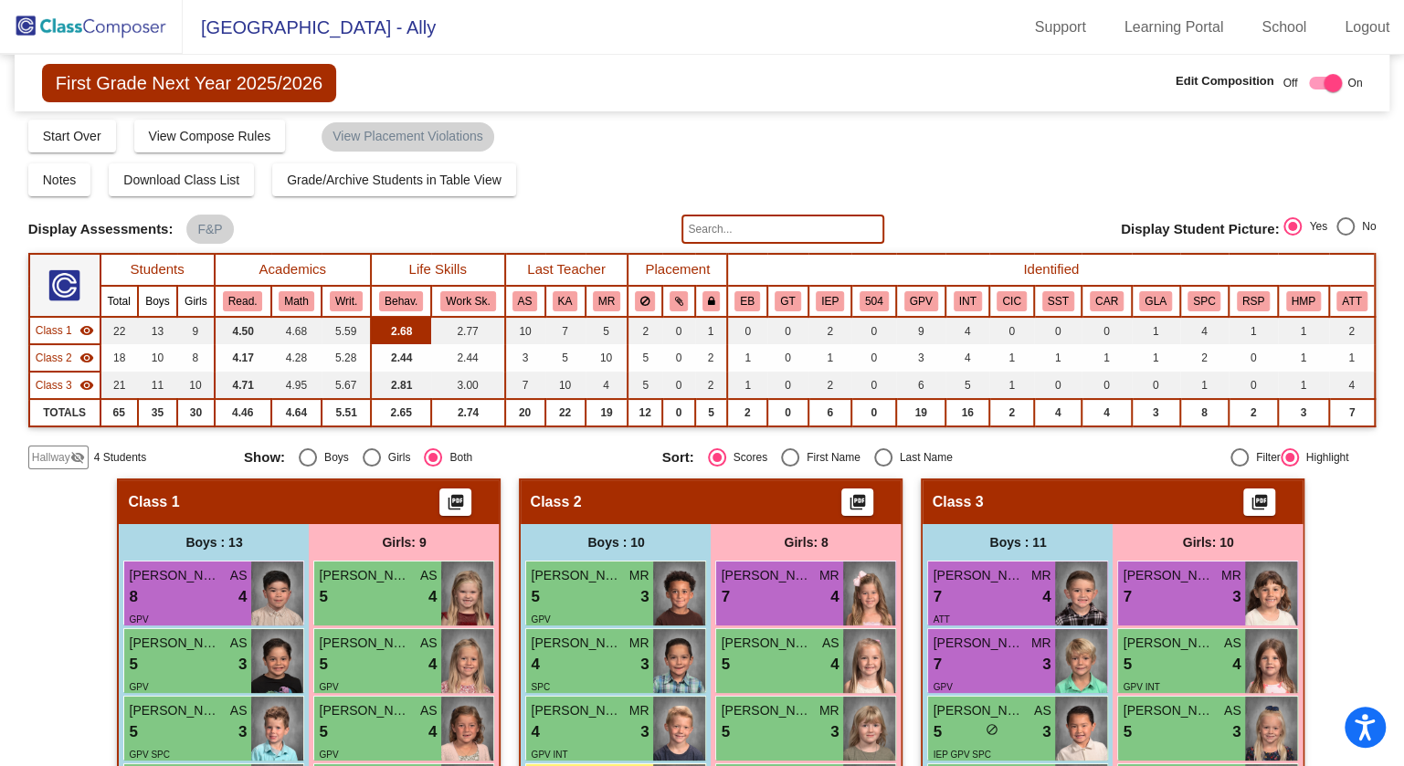
scroll to position [1, 0]
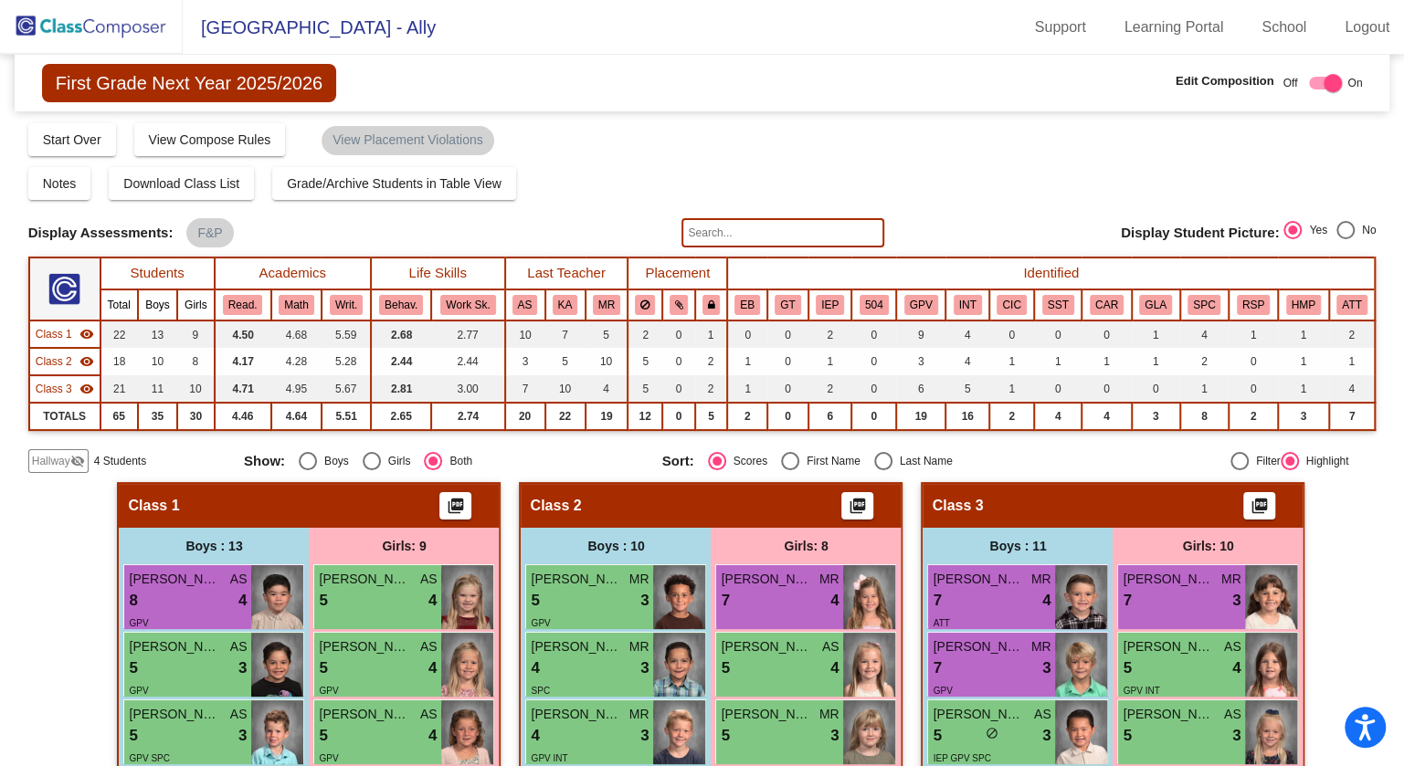
click at [103, 19] on img at bounding box center [91, 27] width 183 height 54
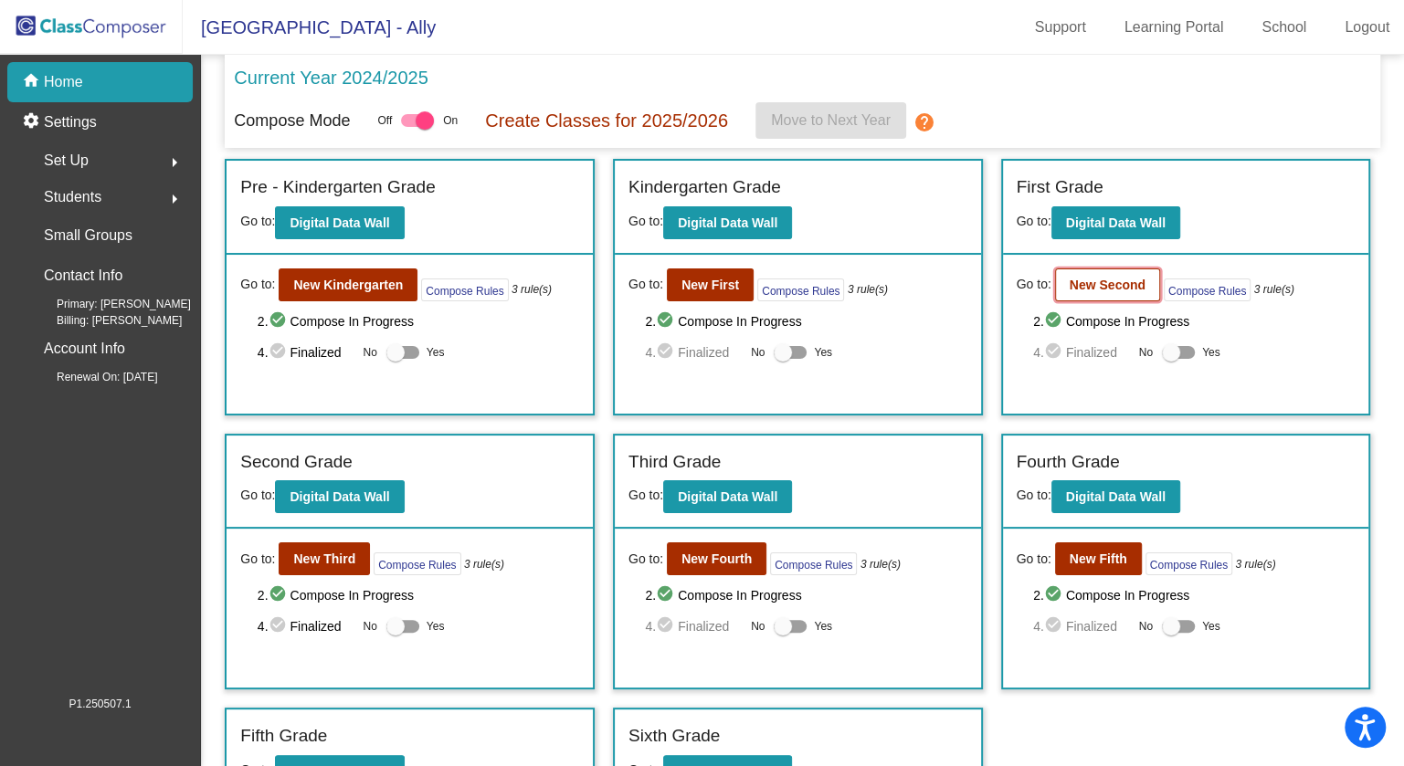
click at [1051, 286] on b "New Second" at bounding box center [1107, 285] width 76 height 15
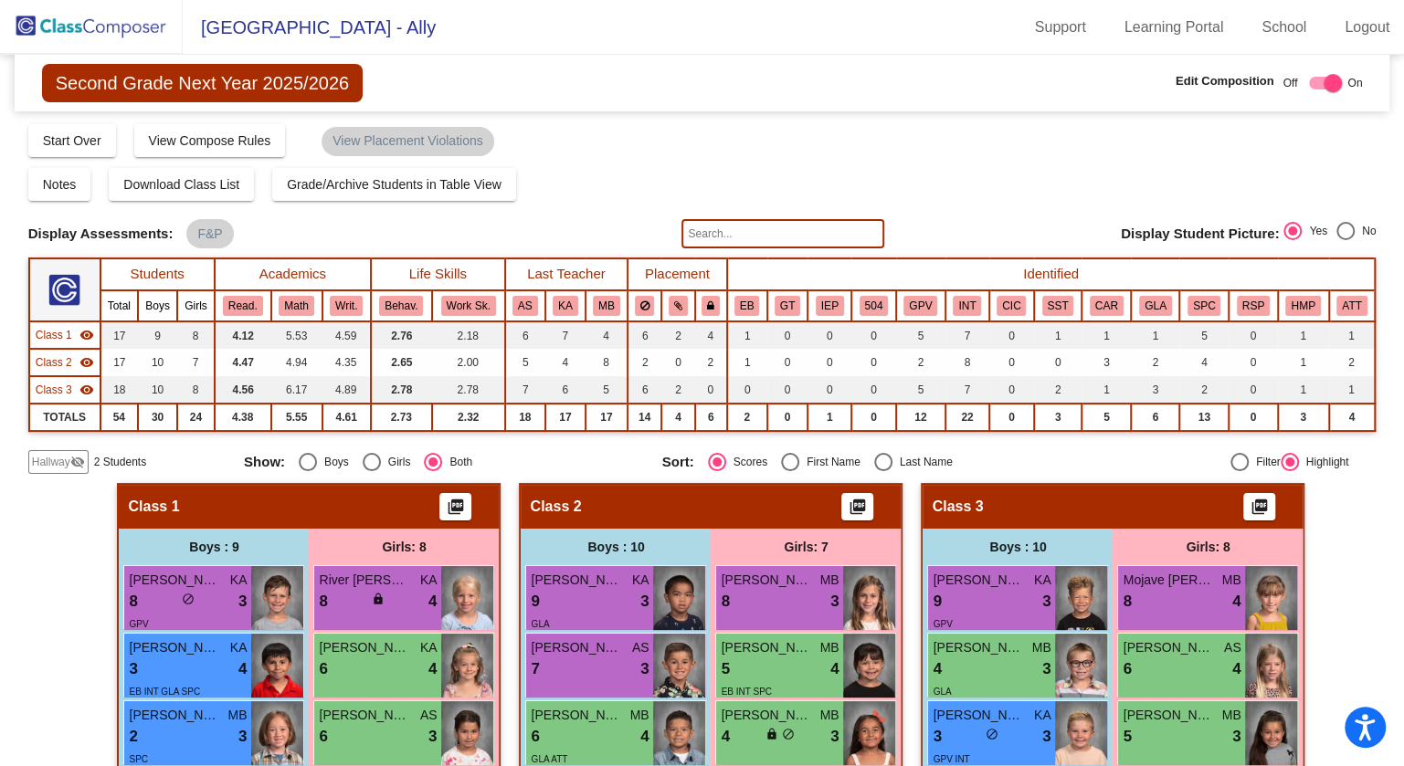
click at [44, 20] on img at bounding box center [91, 27] width 183 height 54
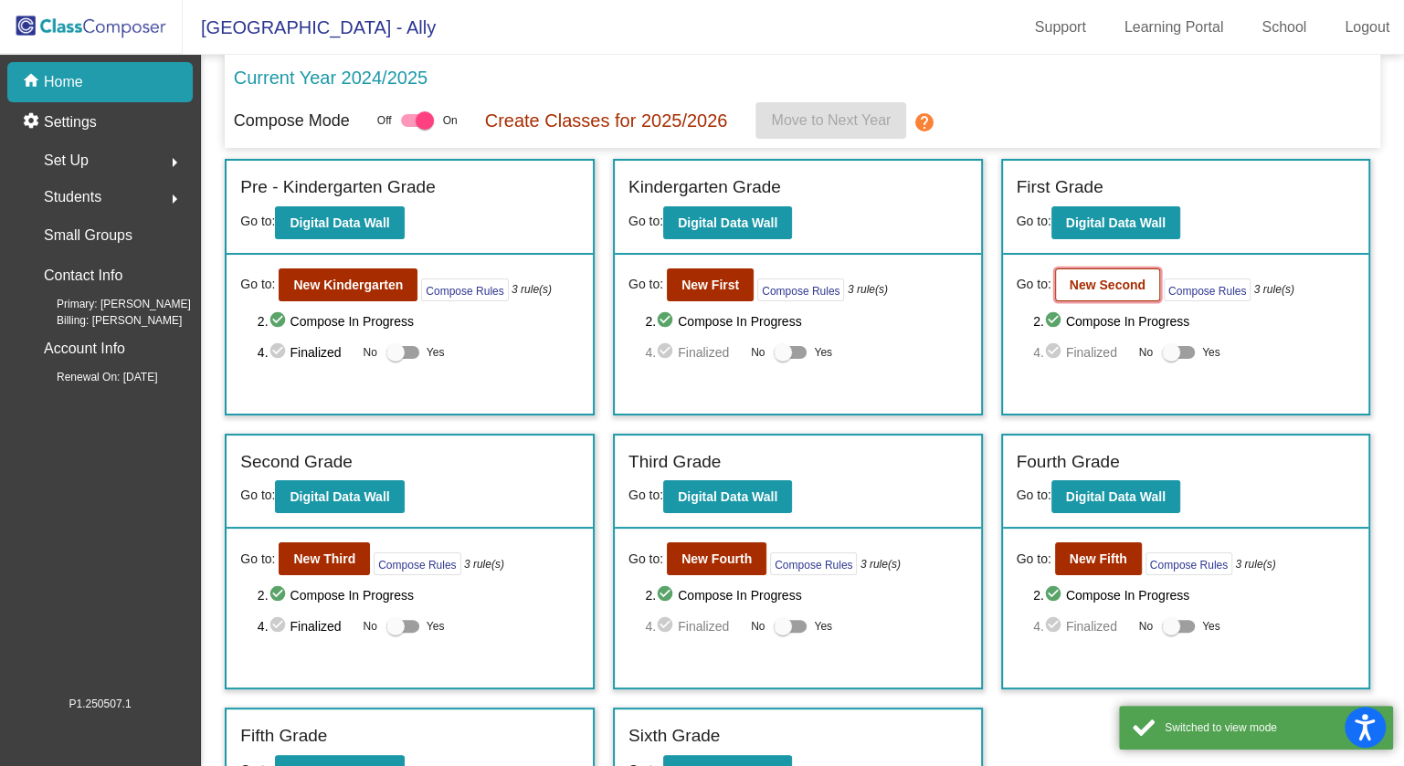
click at [1051, 294] on button "New Second" at bounding box center [1107, 284] width 105 height 33
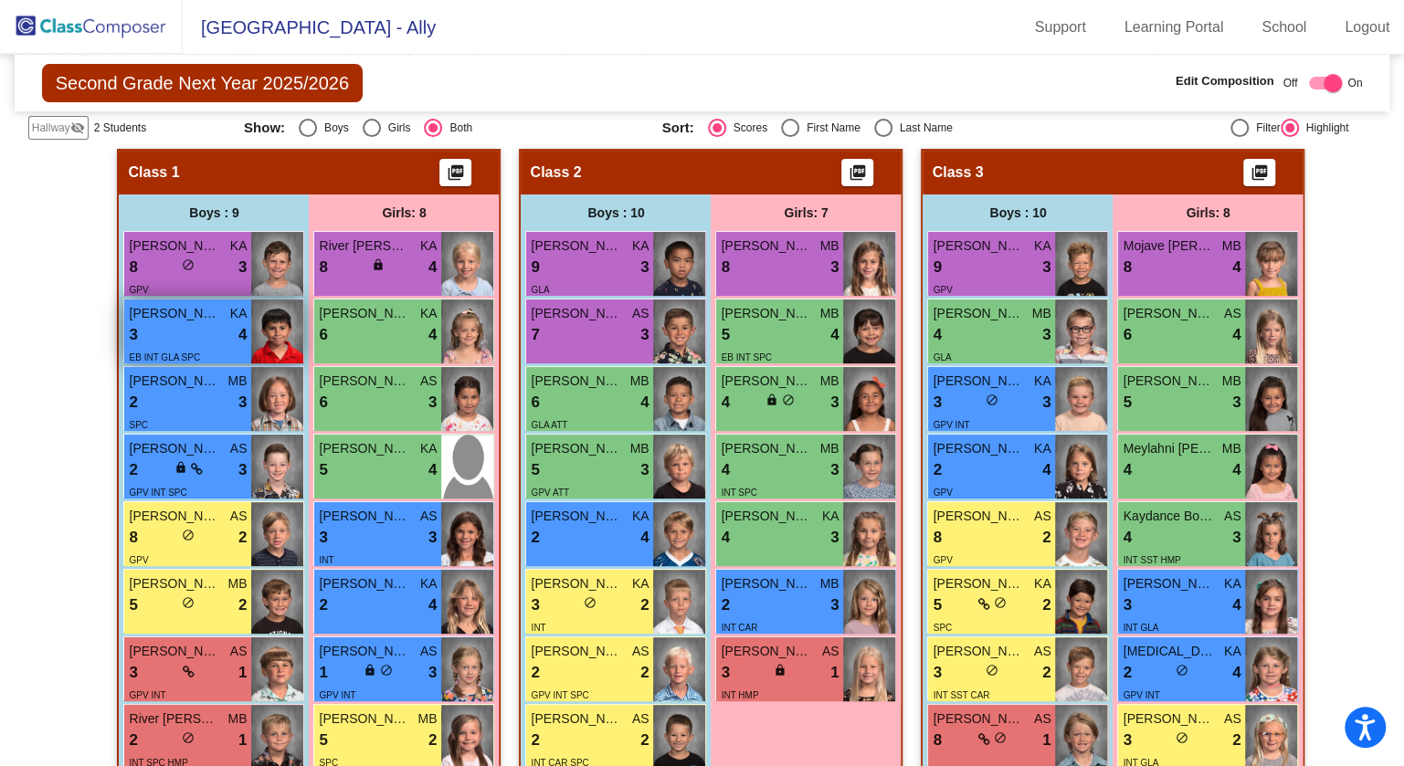
scroll to position [329, 0]
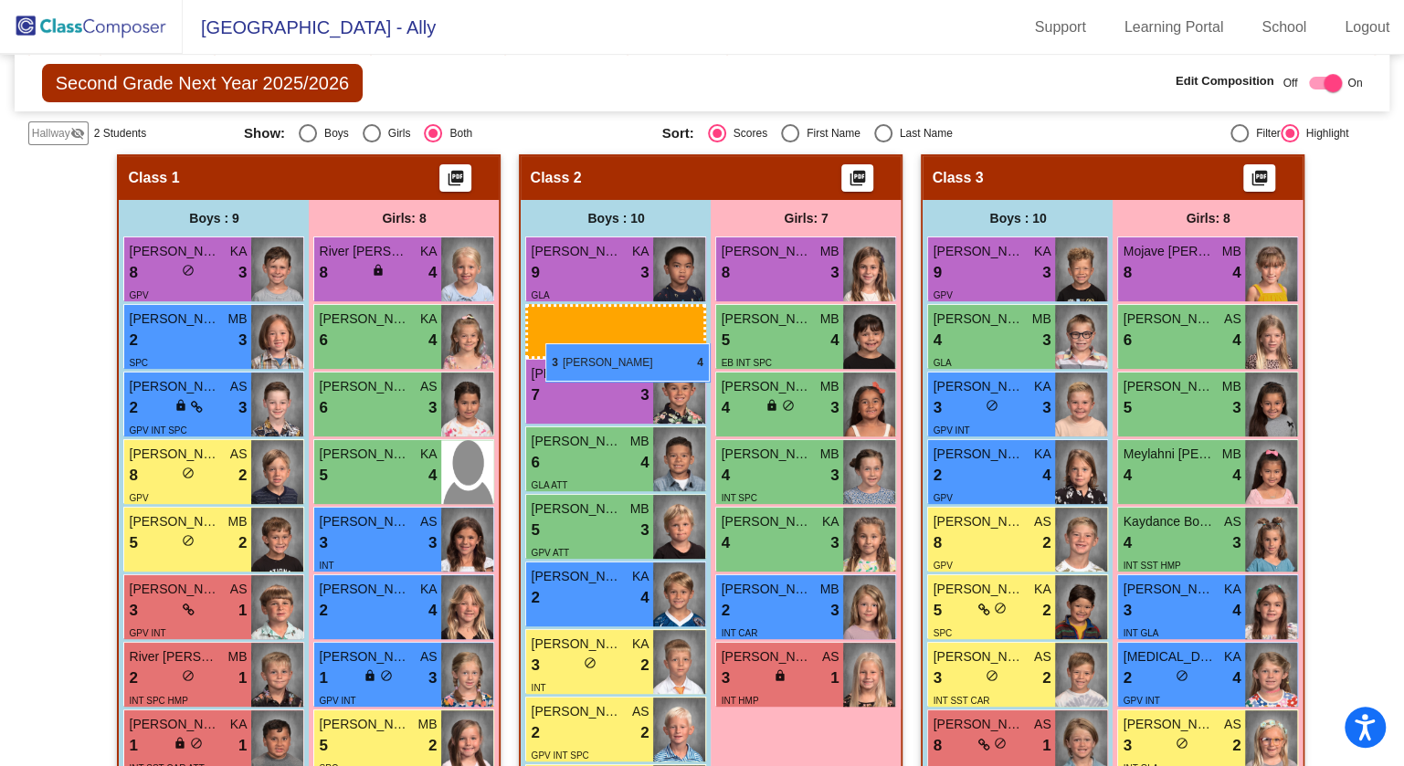
drag, startPoint x: 209, startPoint y: 322, endPoint x: 545, endPoint y: 343, distance: 336.7
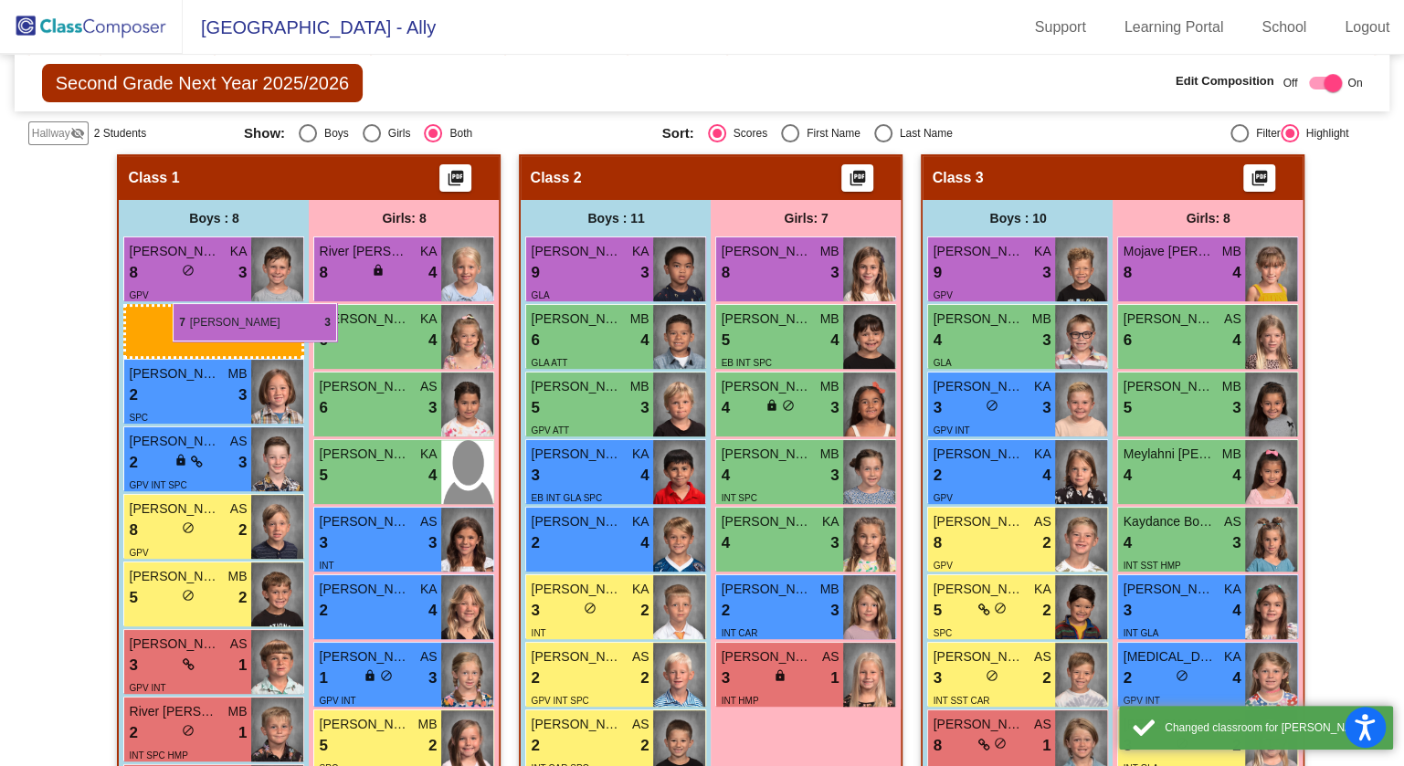
drag, startPoint x: 628, startPoint y: 323, endPoint x: 173, endPoint y: 303, distance: 456.1
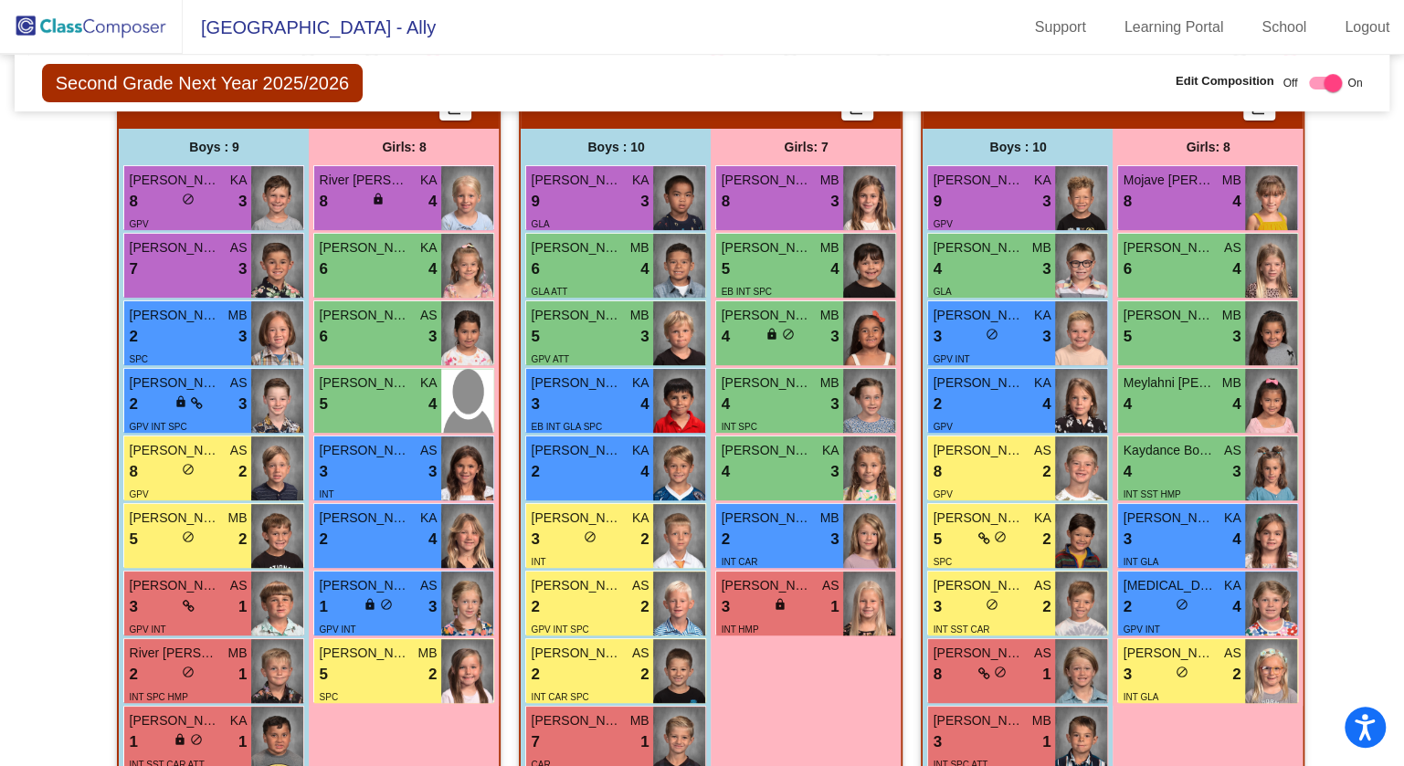
scroll to position [396, 0]
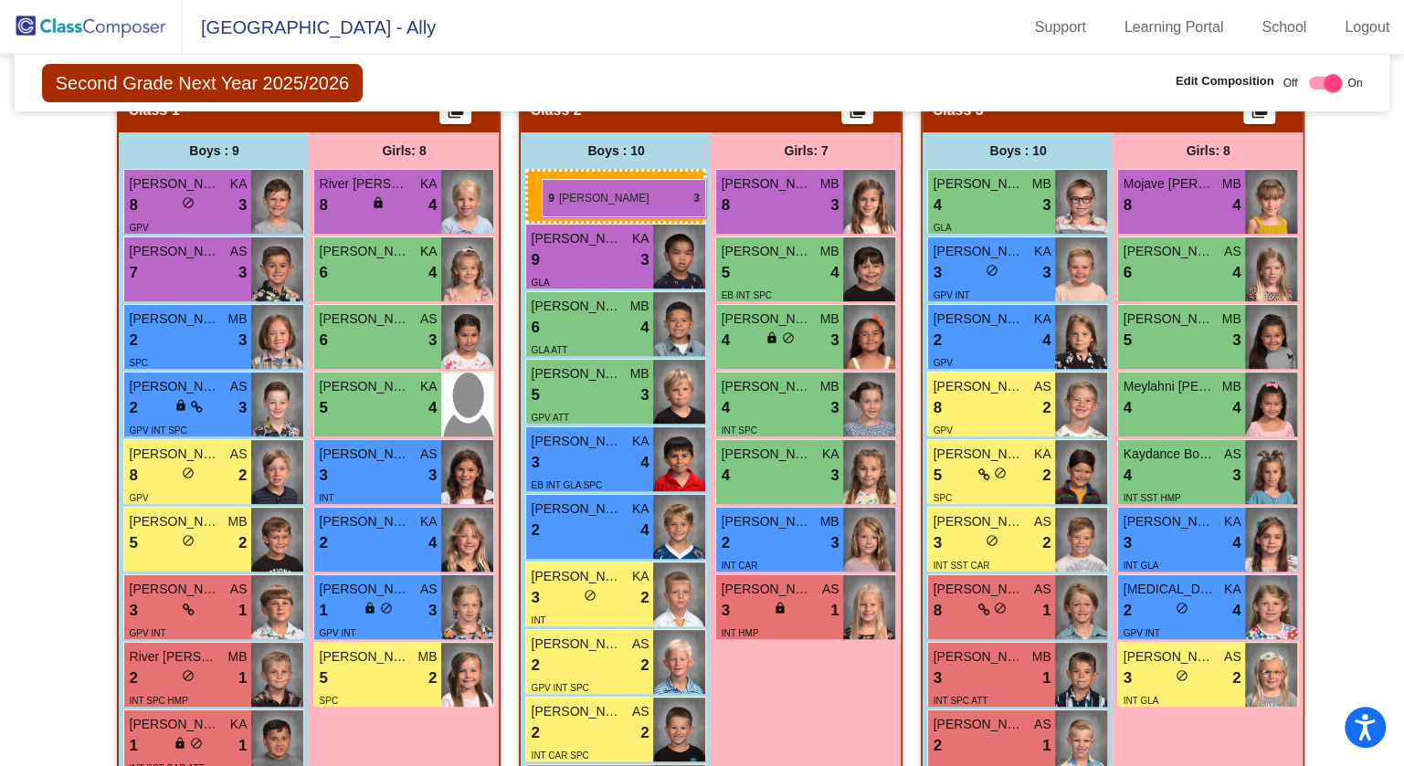
drag, startPoint x: 962, startPoint y: 189, endPoint x: 541, endPoint y: 179, distance: 421.1
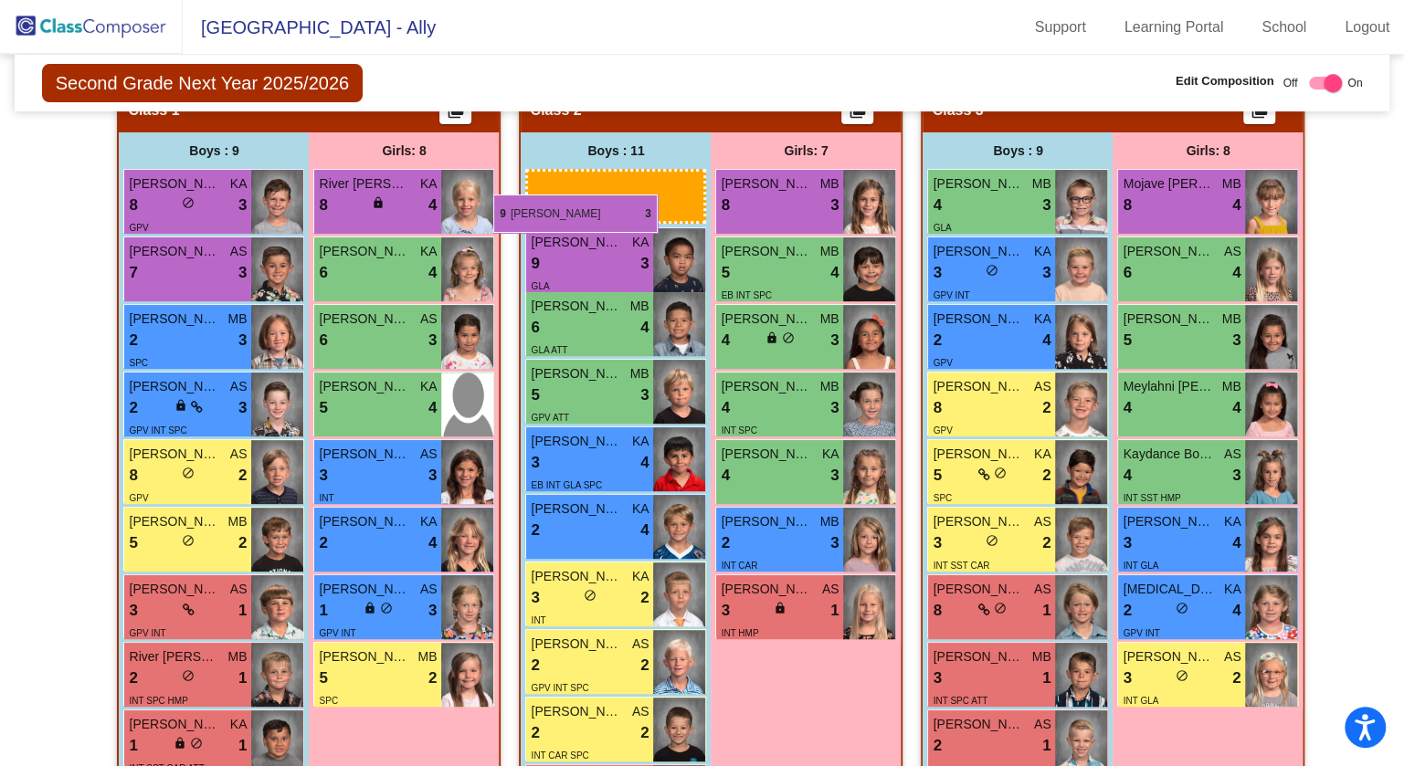
drag, startPoint x: 595, startPoint y: 263, endPoint x: 493, endPoint y: 194, distance: 123.6
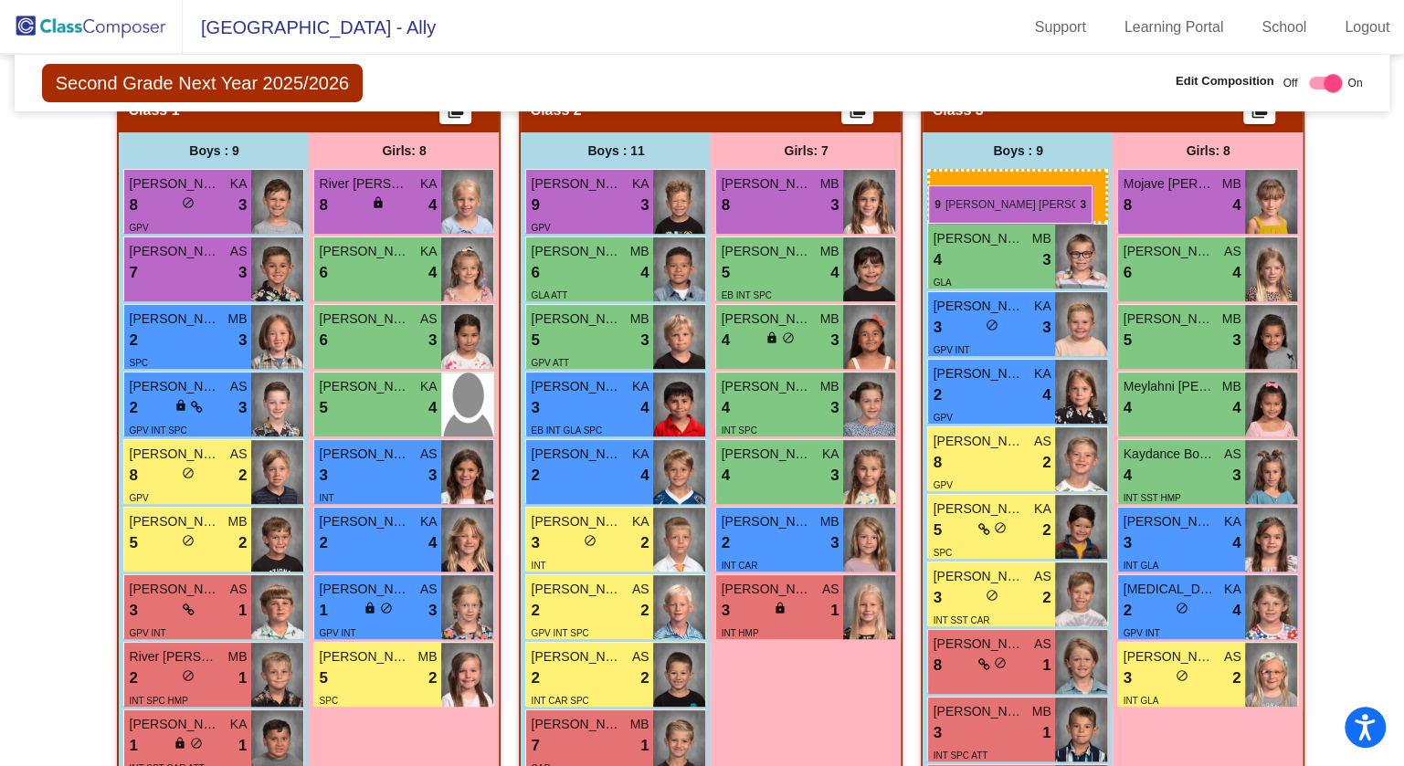
drag, startPoint x: 559, startPoint y: 192, endPoint x: 928, endPoint y: 184, distance: 369.0
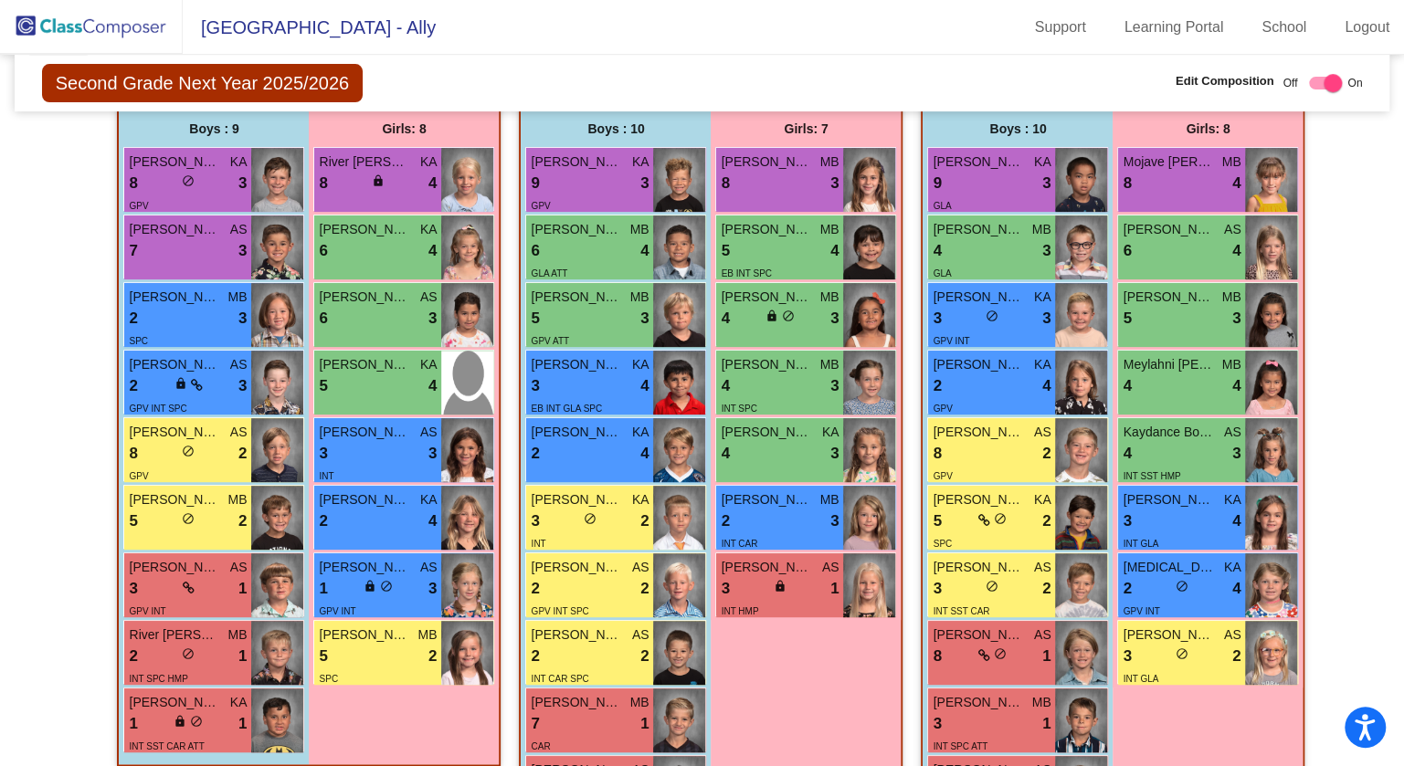
scroll to position [426, 0]
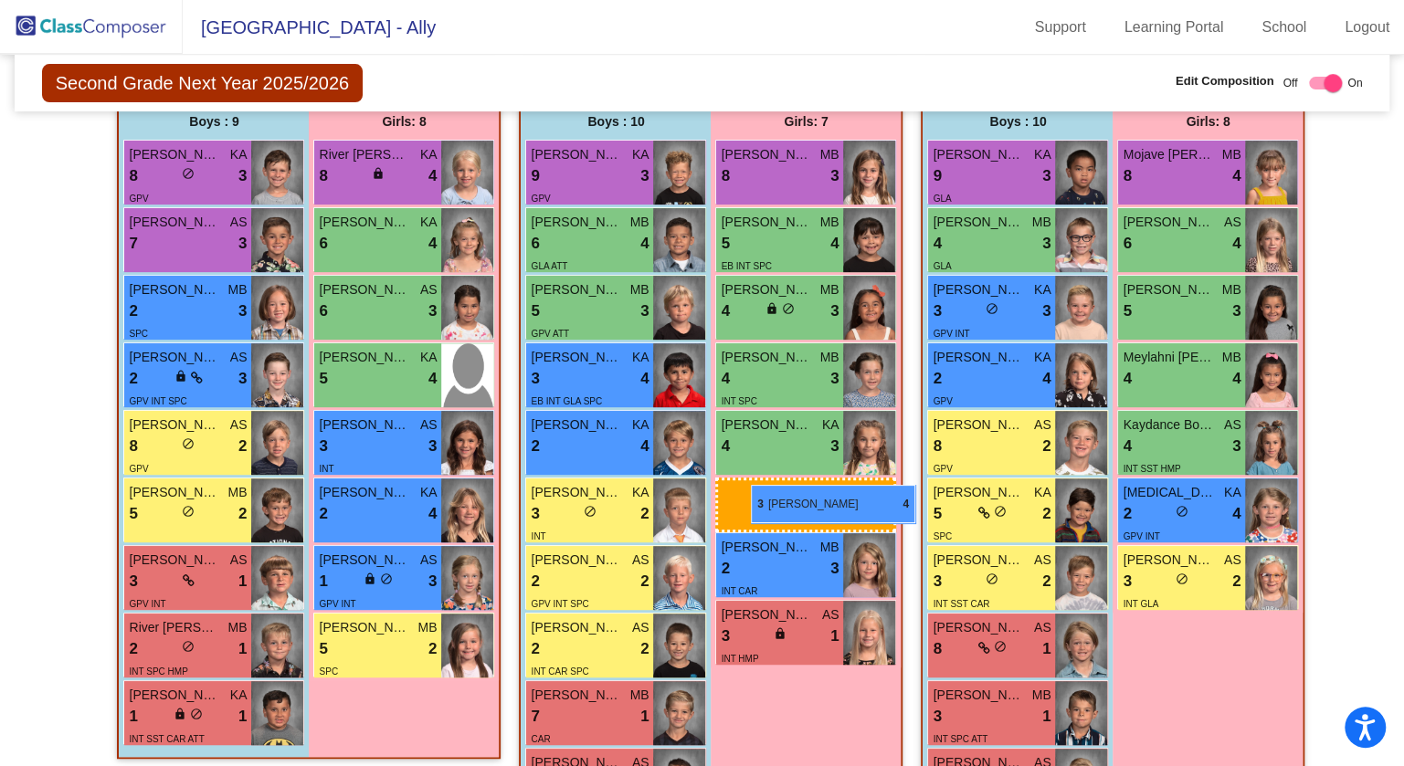
drag, startPoint x: 1201, startPoint y: 499, endPoint x: 751, endPoint y: 485, distance: 450.4
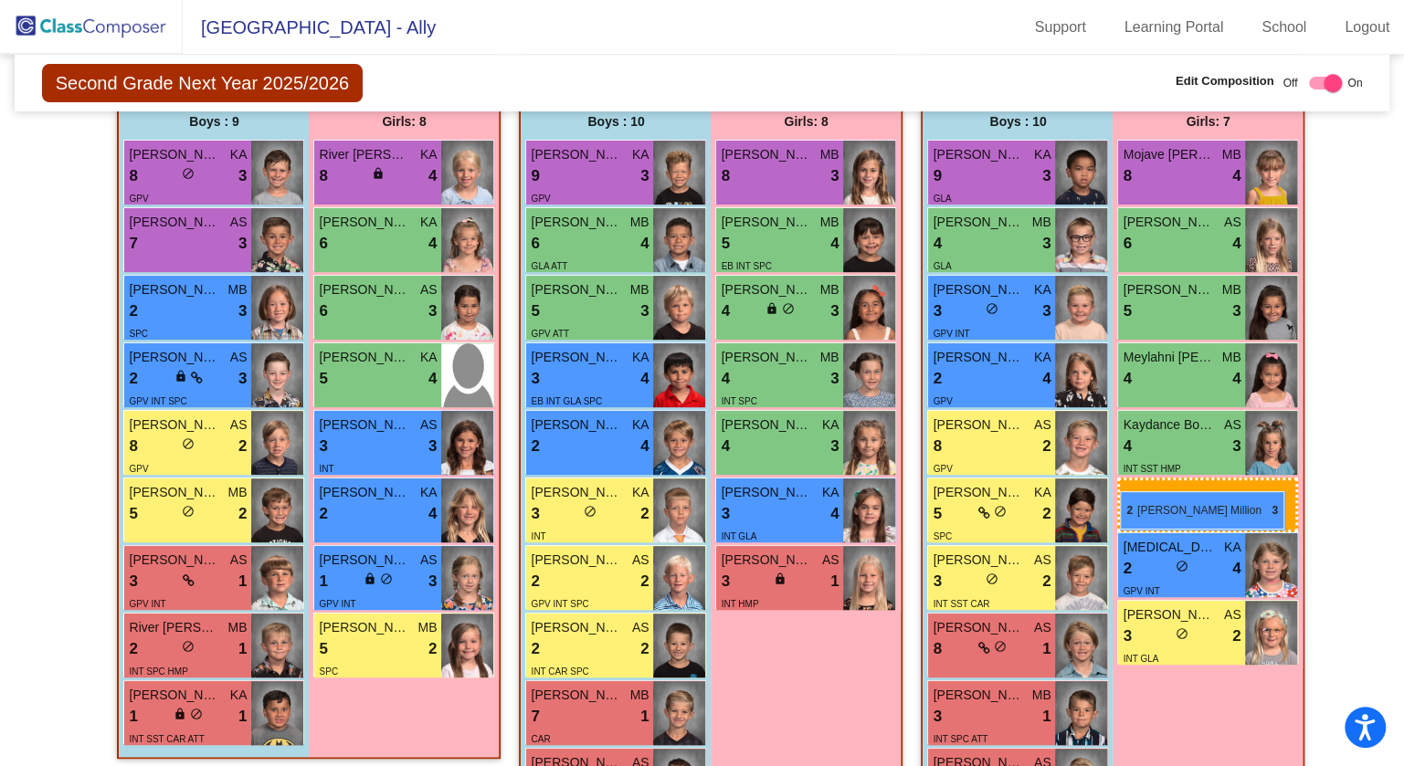
drag, startPoint x: 759, startPoint y: 564, endPoint x: 1120, endPoint y: 491, distance: 368.0
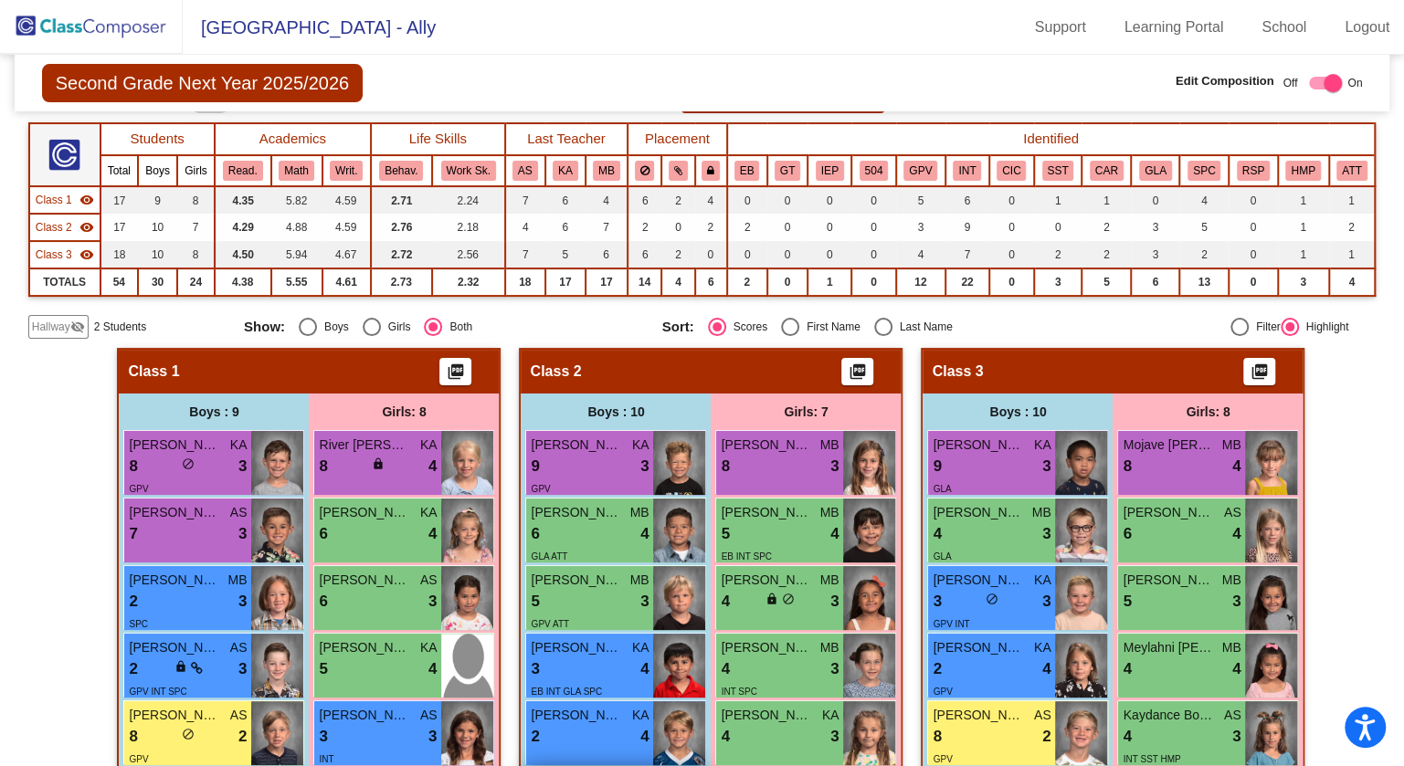
scroll to position [132, 0]
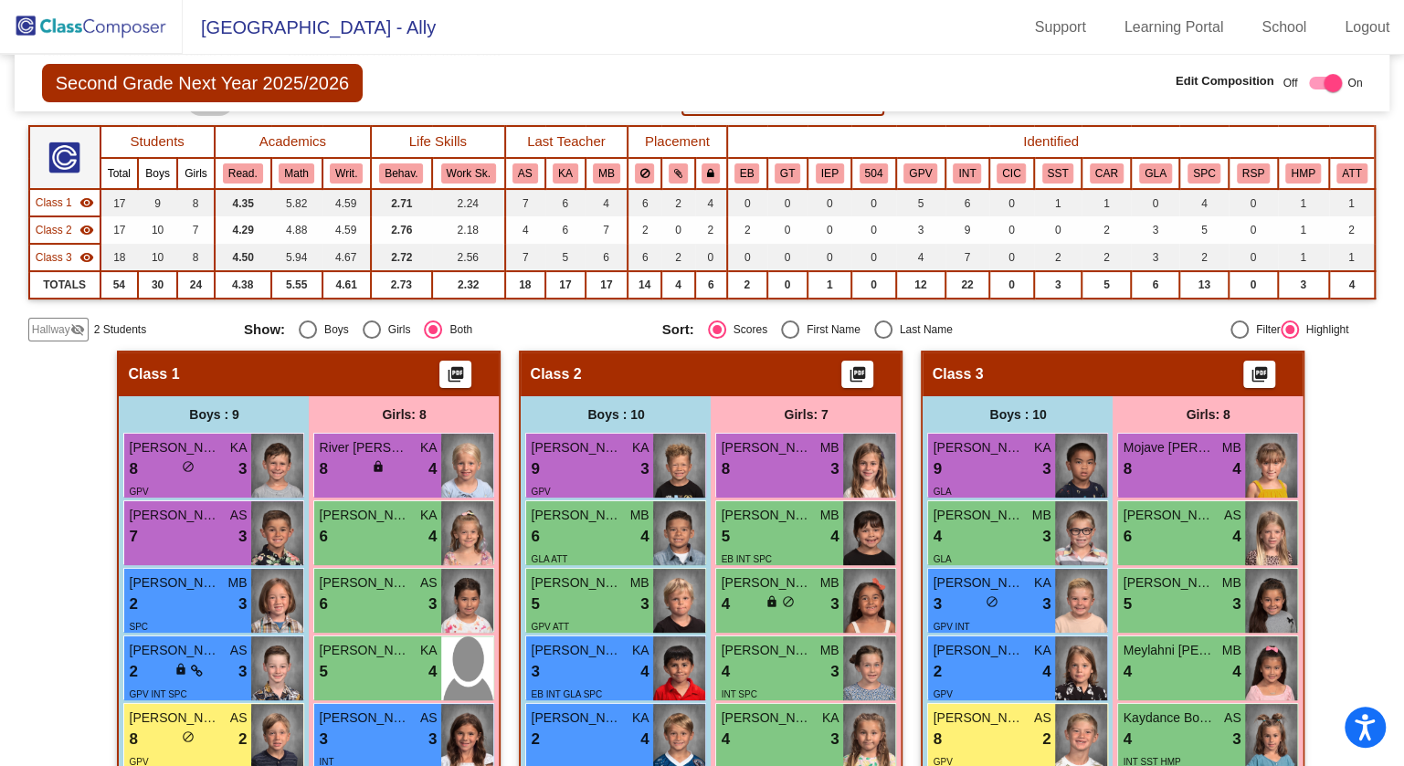
click at [748, 308] on div "Display Scores for Years: [DATE] - [DATE] [DATE] - [DATE] Grade/Archive Student…" at bounding box center [702, 166] width 1348 height 352
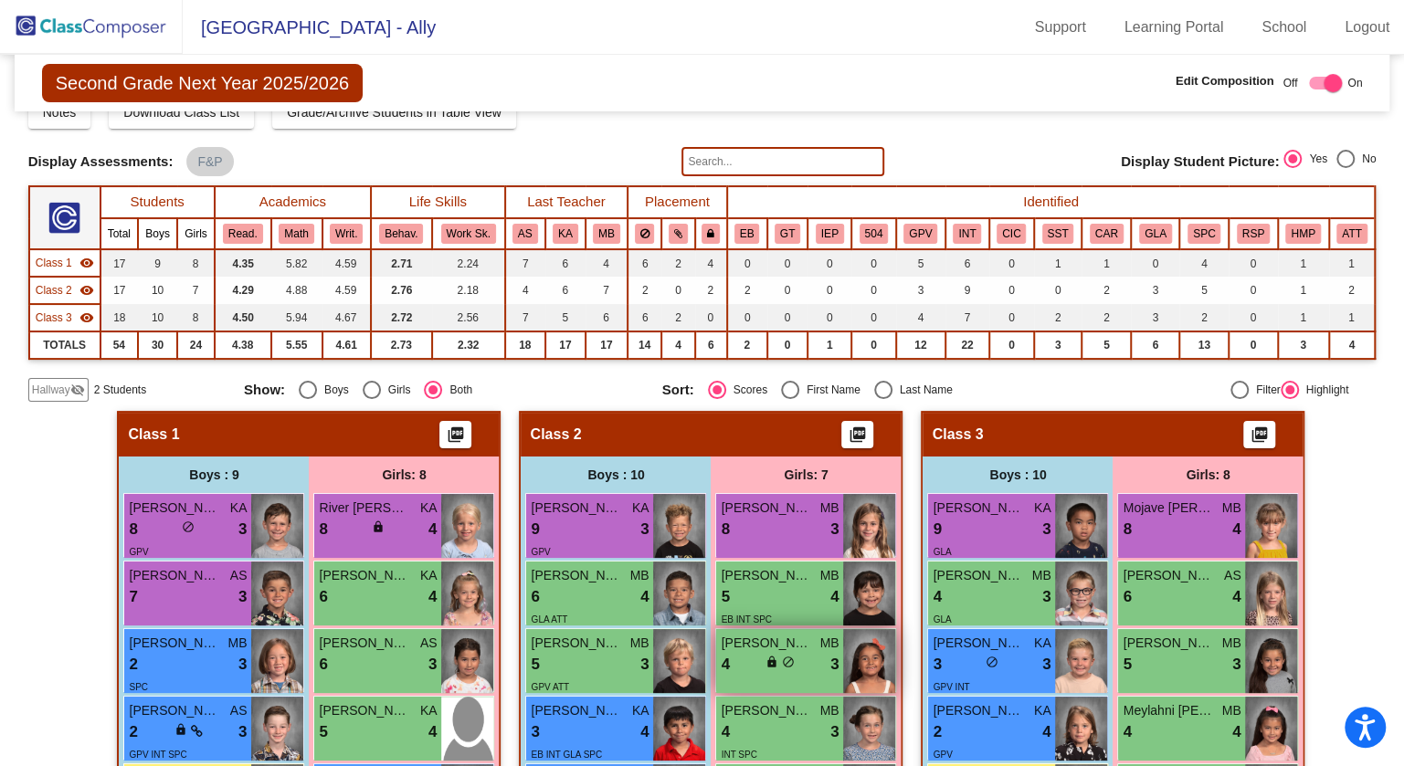
scroll to position [68, 0]
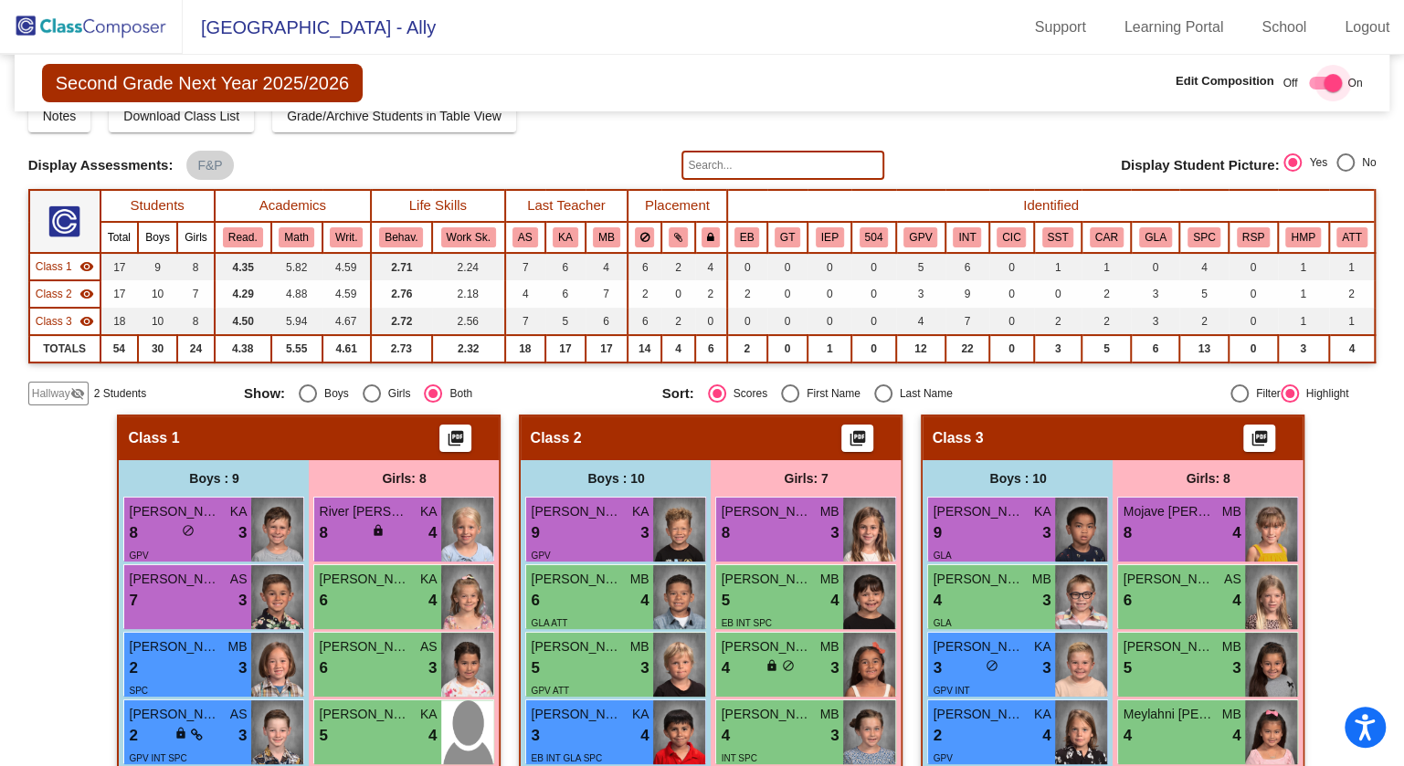
click at [1051, 89] on div at bounding box center [1325, 83] width 33 height 13
checkbox input "false"
